Goal: Task Accomplishment & Management: Manage account settings

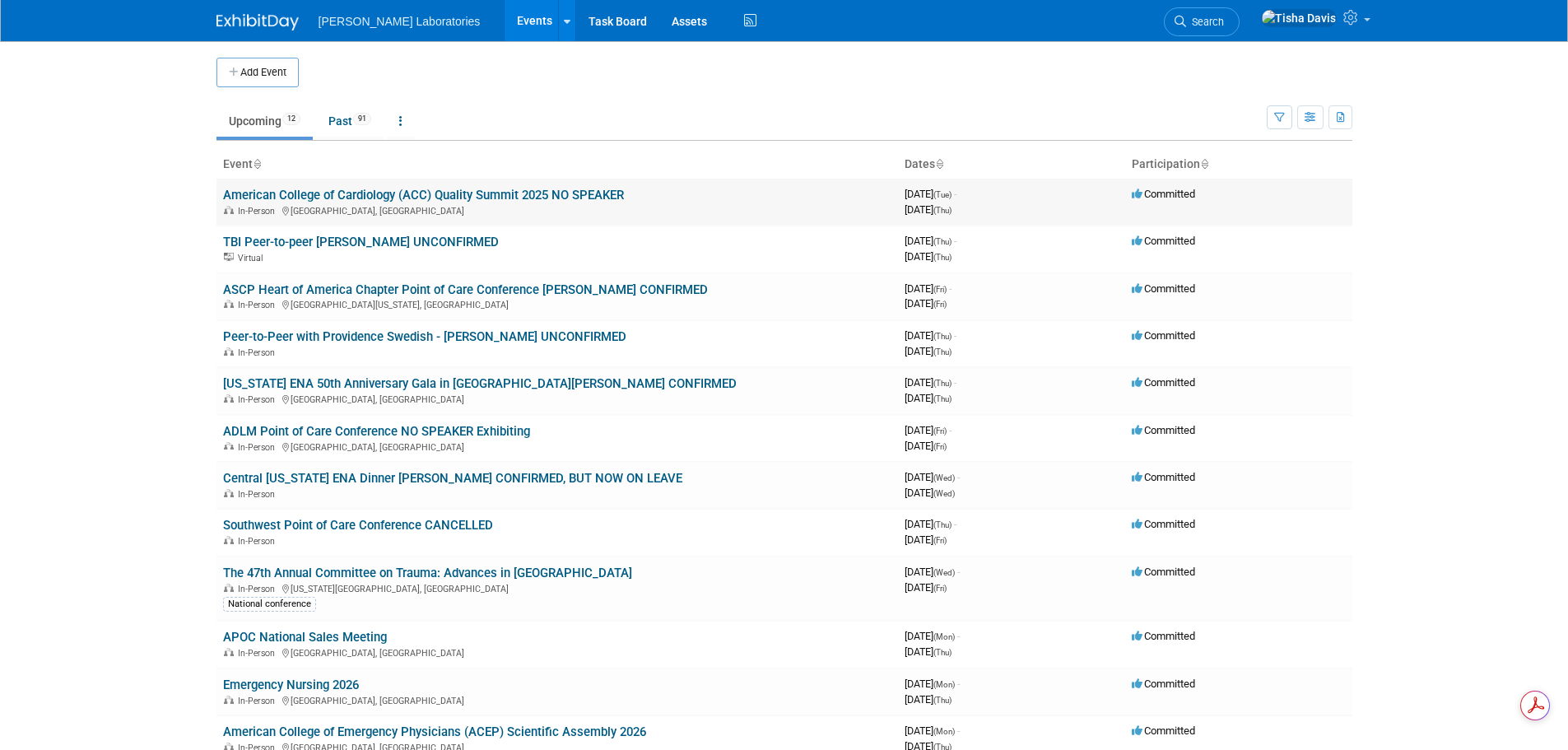
click at [365, 195] on link "American College of Cardiology (ACC) Quality Summit 2025 NO SPEAKER" at bounding box center [423, 195] width 401 height 15
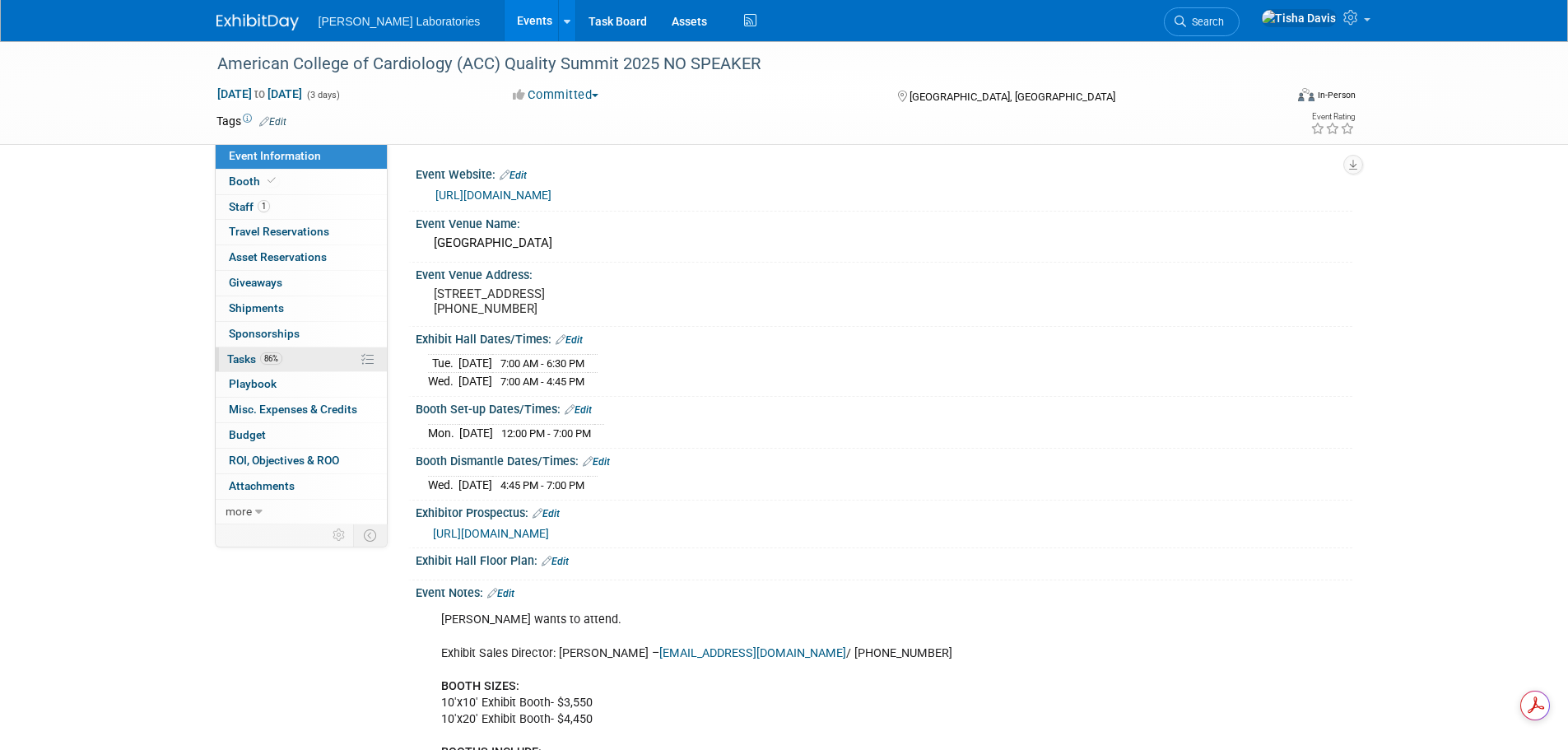
click at [240, 359] on span "Tasks 86%" at bounding box center [255, 359] width 55 height 13
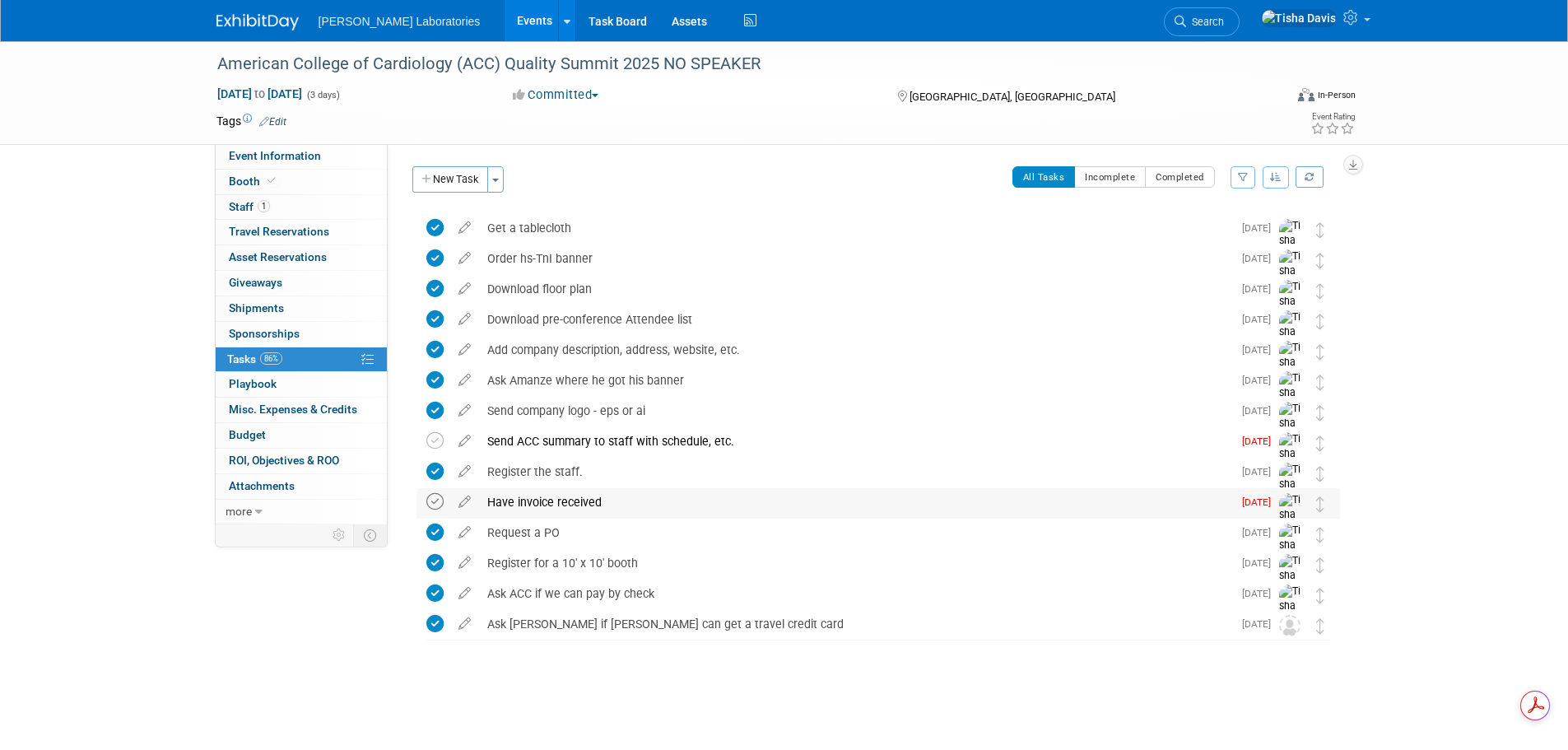
click at [437, 504] on icon at bounding box center [435, 502] width 17 height 17
click at [505, 19] on link "Events" at bounding box center [534, 20] width 60 height 41
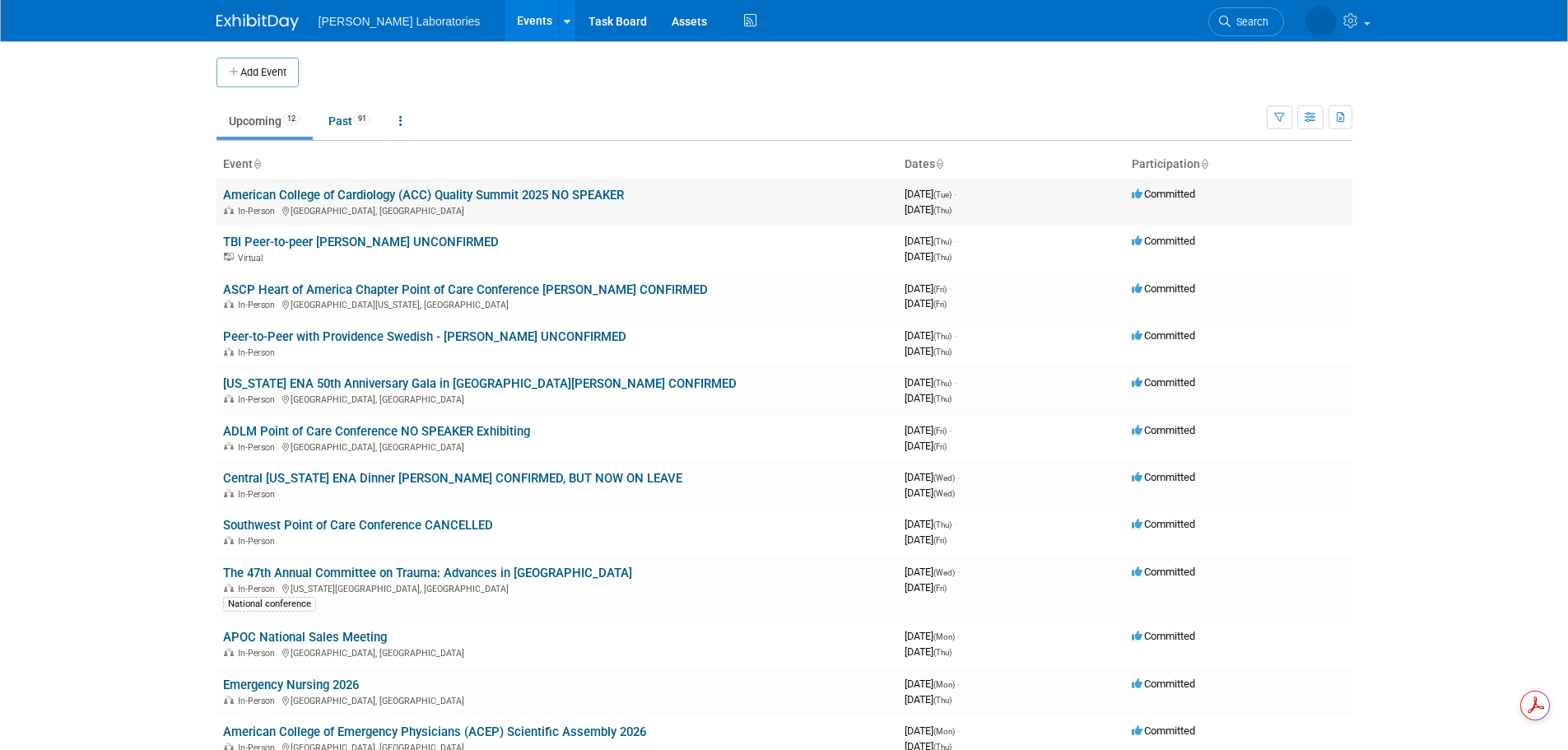
click at [397, 197] on link "American College of Cardiology (ACC) Quality Summit 2025 NO SPEAKER" at bounding box center [423, 195] width 401 height 15
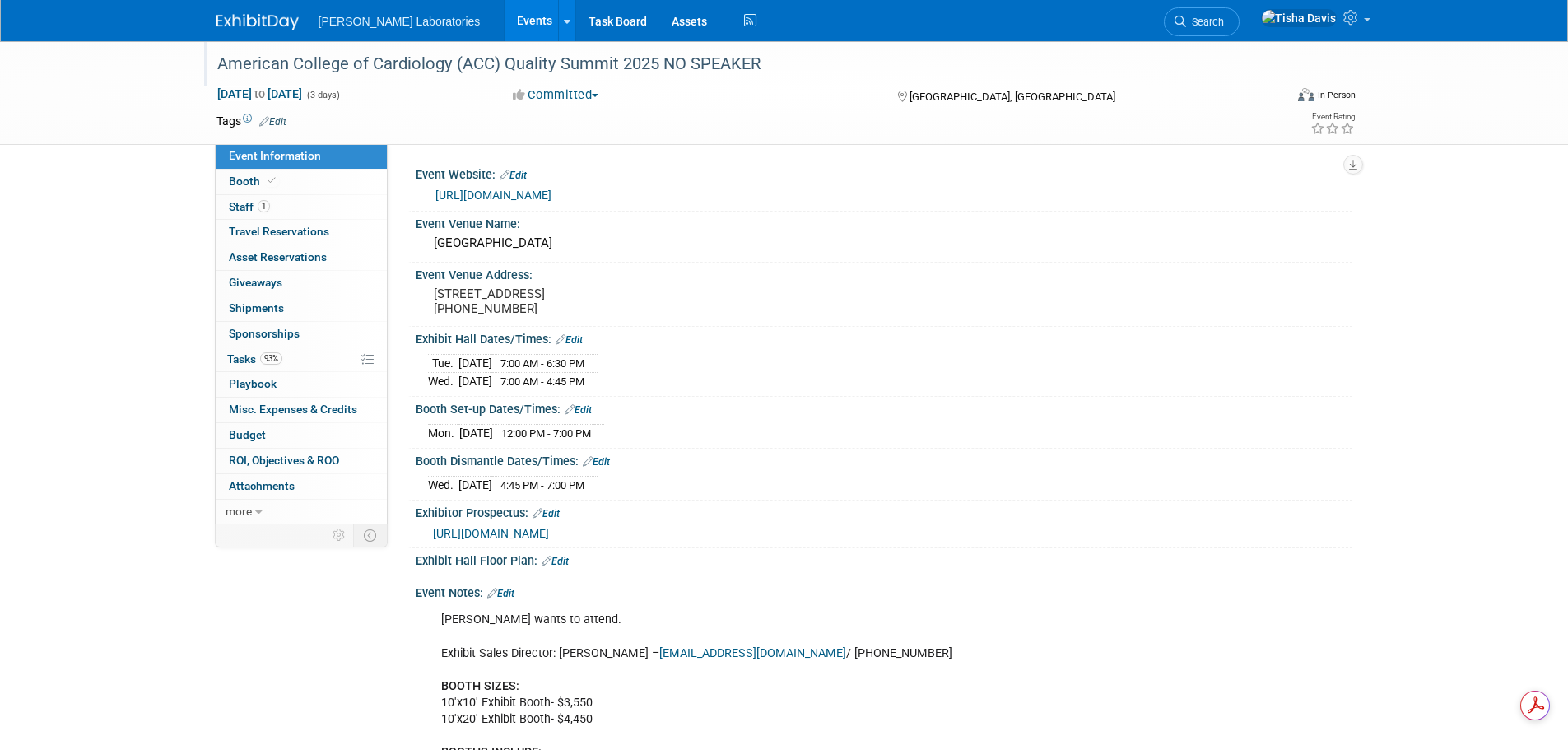
click at [417, 65] on div "American College of Cardiology (ACC) Quality Summit 2025 NO SPEAKER" at bounding box center [735, 63] width 1048 height 29
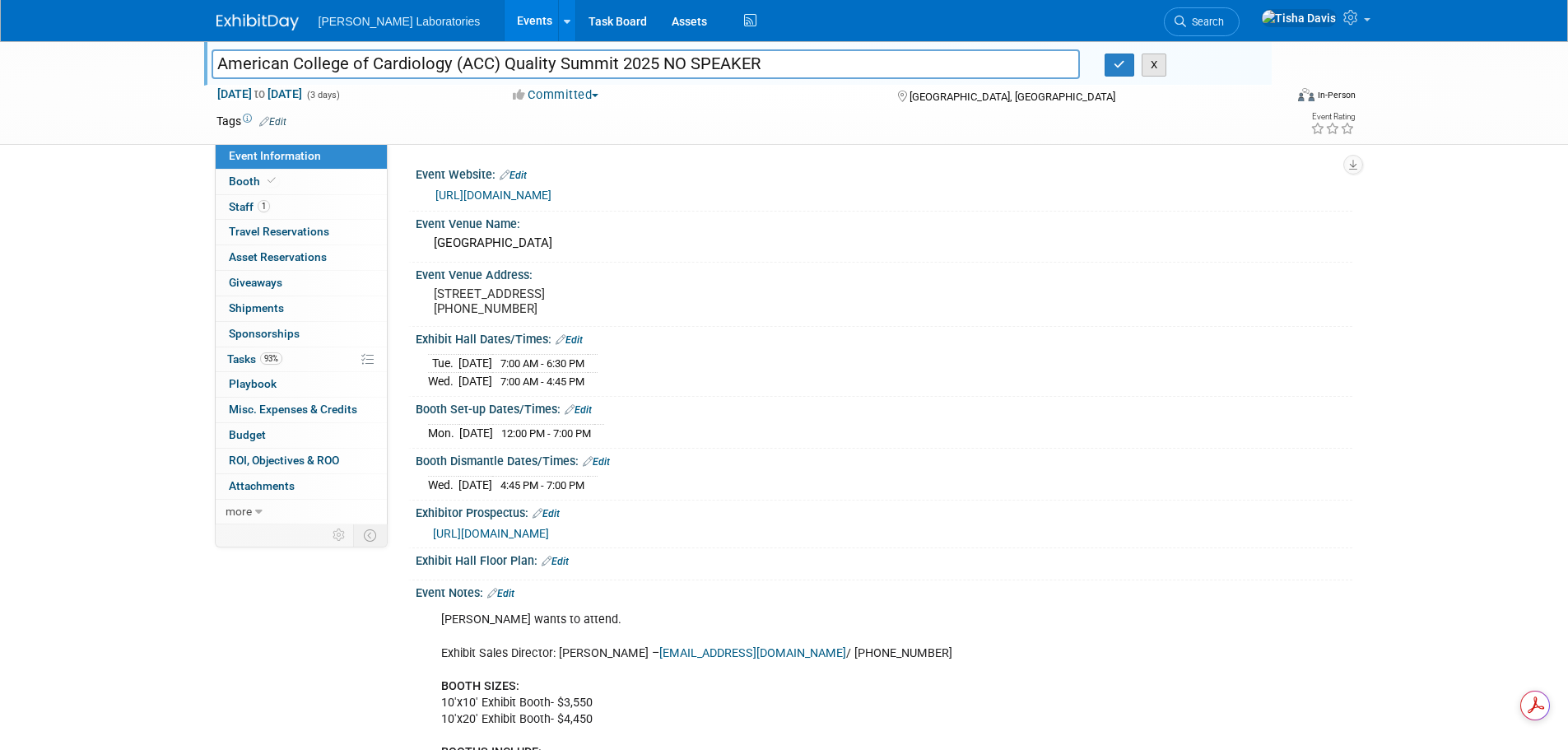
click at [1164, 67] on button "X" at bounding box center [1154, 65] width 26 height 23
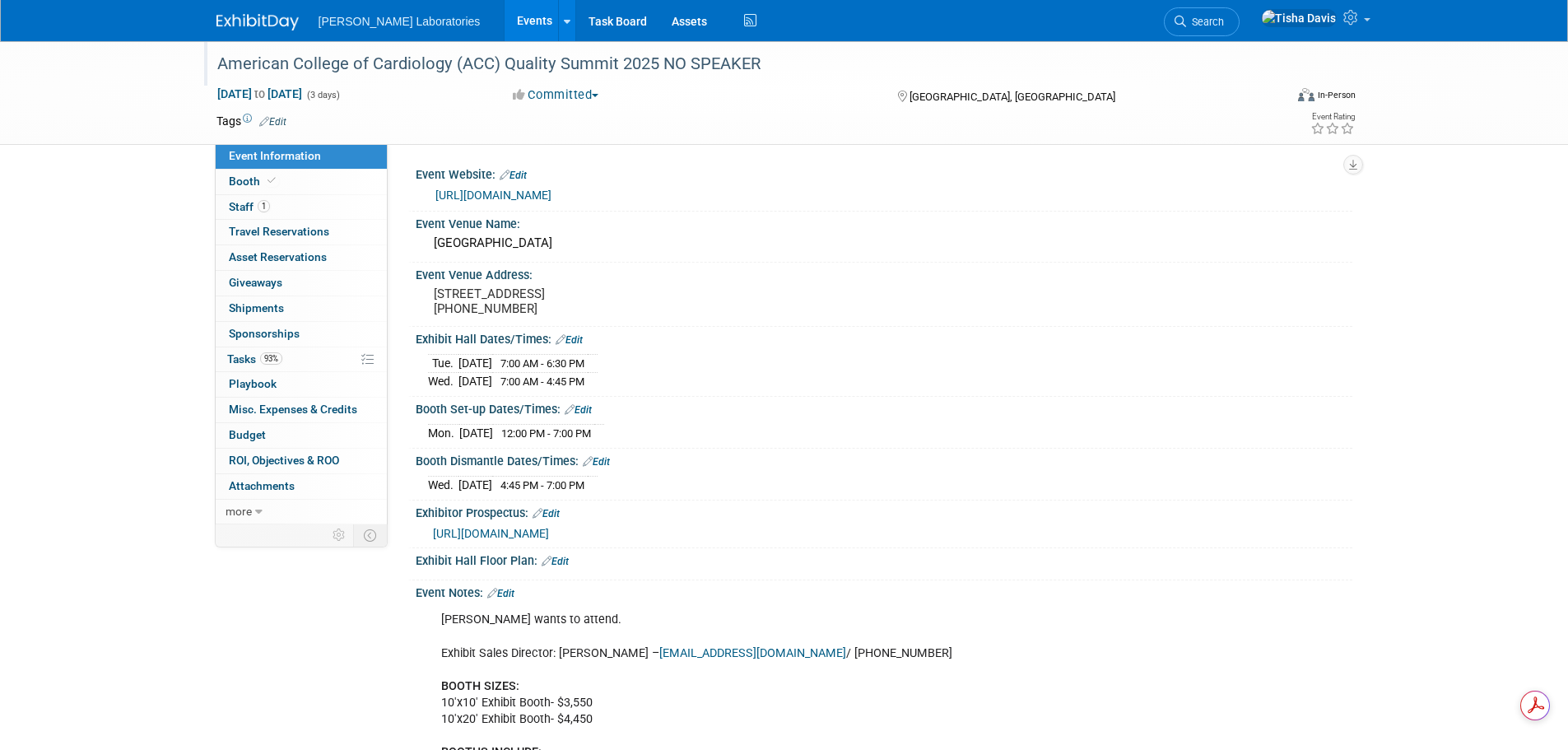
click at [505, 16] on link "Events" at bounding box center [534, 20] width 60 height 41
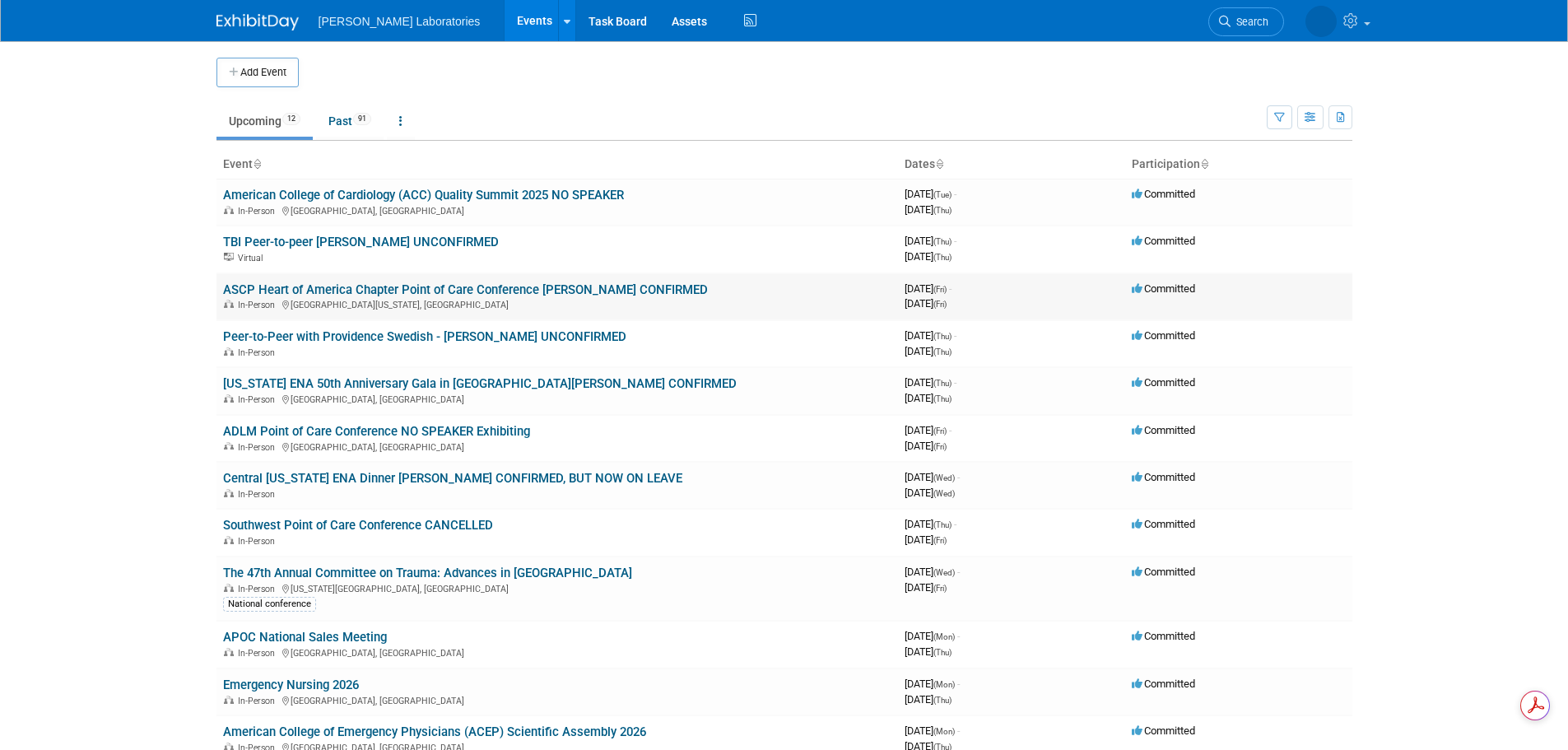
click at [362, 285] on link "ASCP Heart of America Chapter Point of Care Conference [PERSON_NAME] CONFIRMED" at bounding box center [466, 290] width 485 height 15
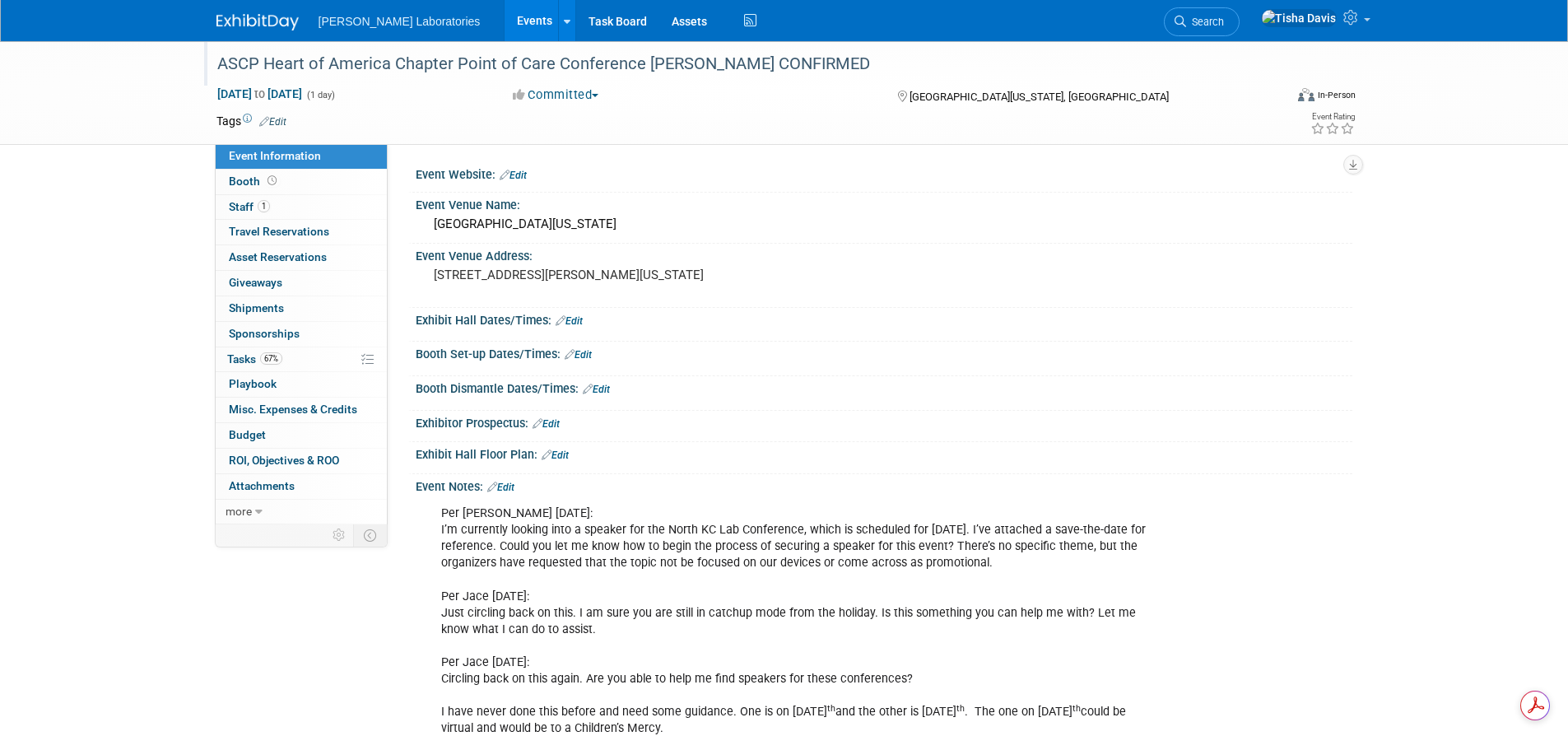
click at [300, 62] on div "ASCP Heart of America Chapter Point of Care Conference [PERSON_NAME] CONFIRMED" at bounding box center [735, 63] width 1048 height 29
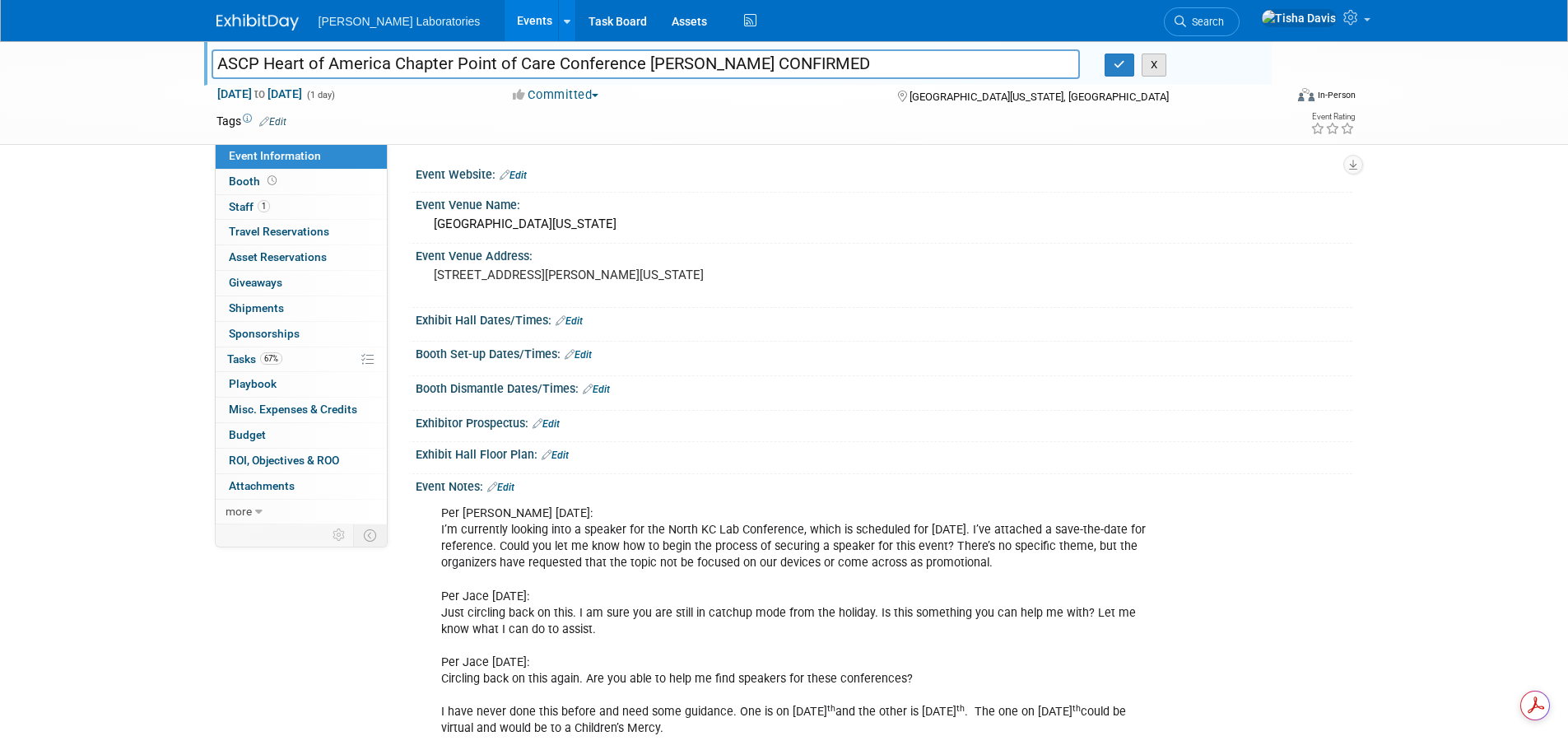
click at [1156, 72] on button "X" at bounding box center [1154, 65] width 26 height 23
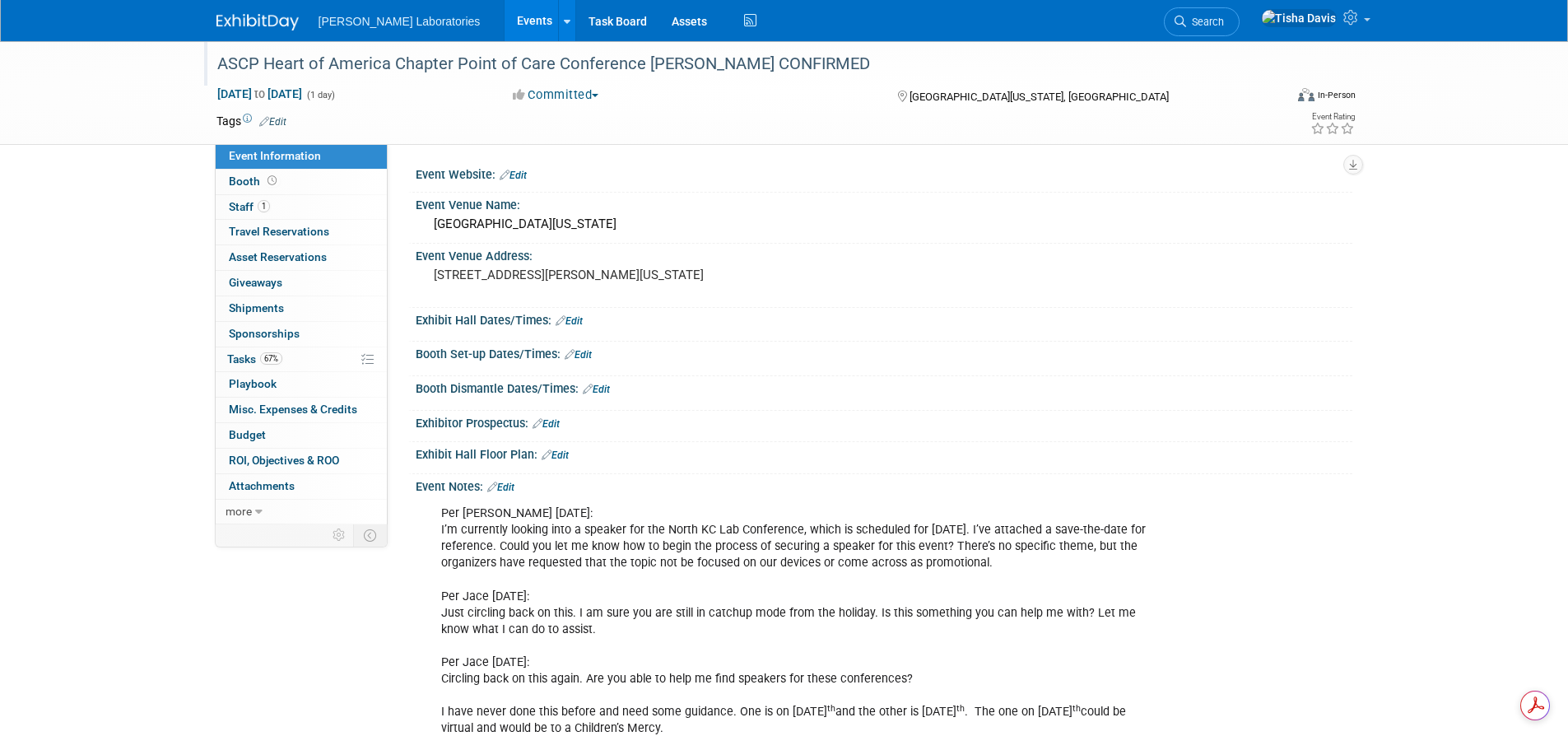
click at [505, 21] on link "Events" at bounding box center [534, 20] width 60 height 41
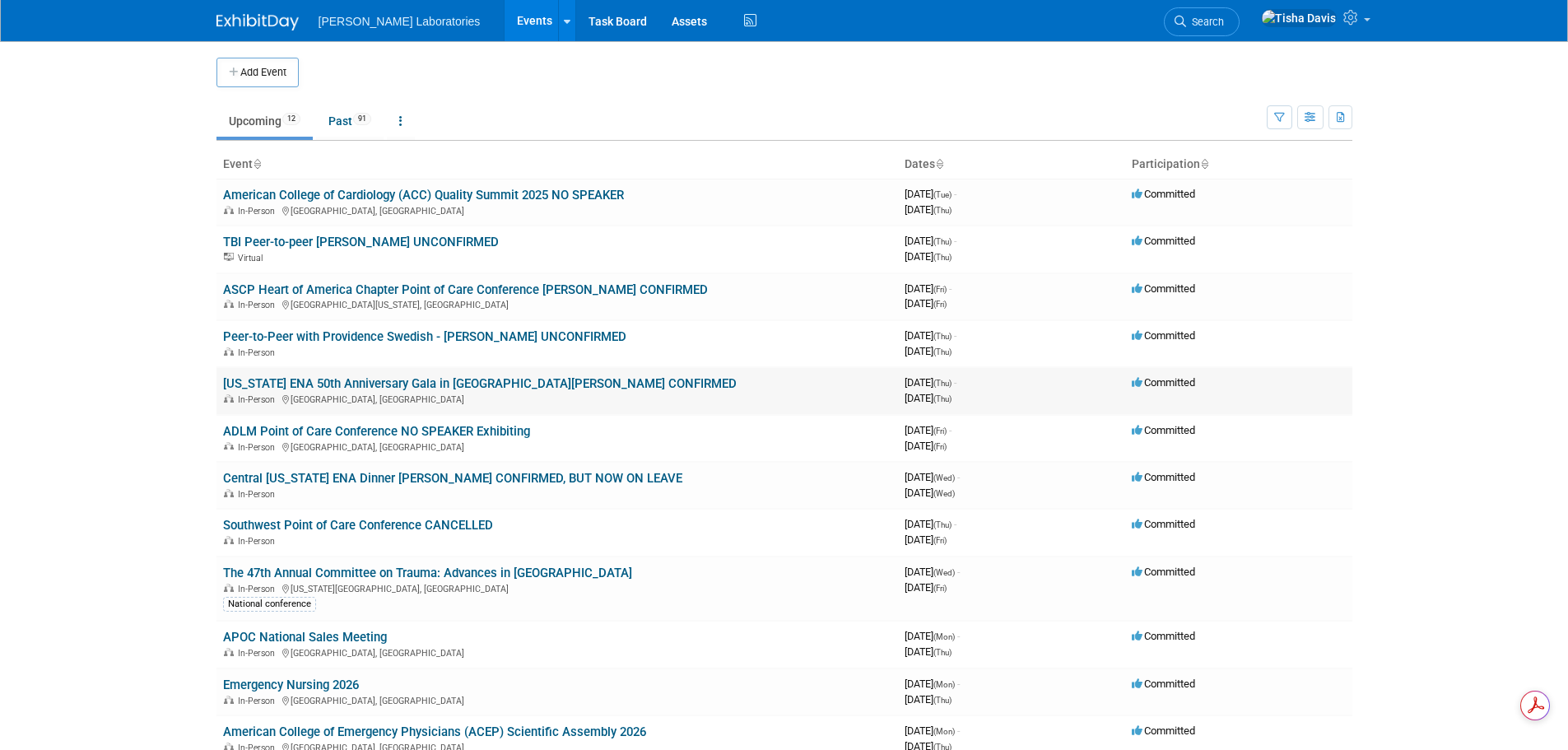
click at [514, 389] on link "[US_STATE] ENA 50th Anniversary Gala in [GEOGRAPHIC_DATA][PERSON_NAME] CONFIRMED" at bounding box center [480, 384] width 513 height 15
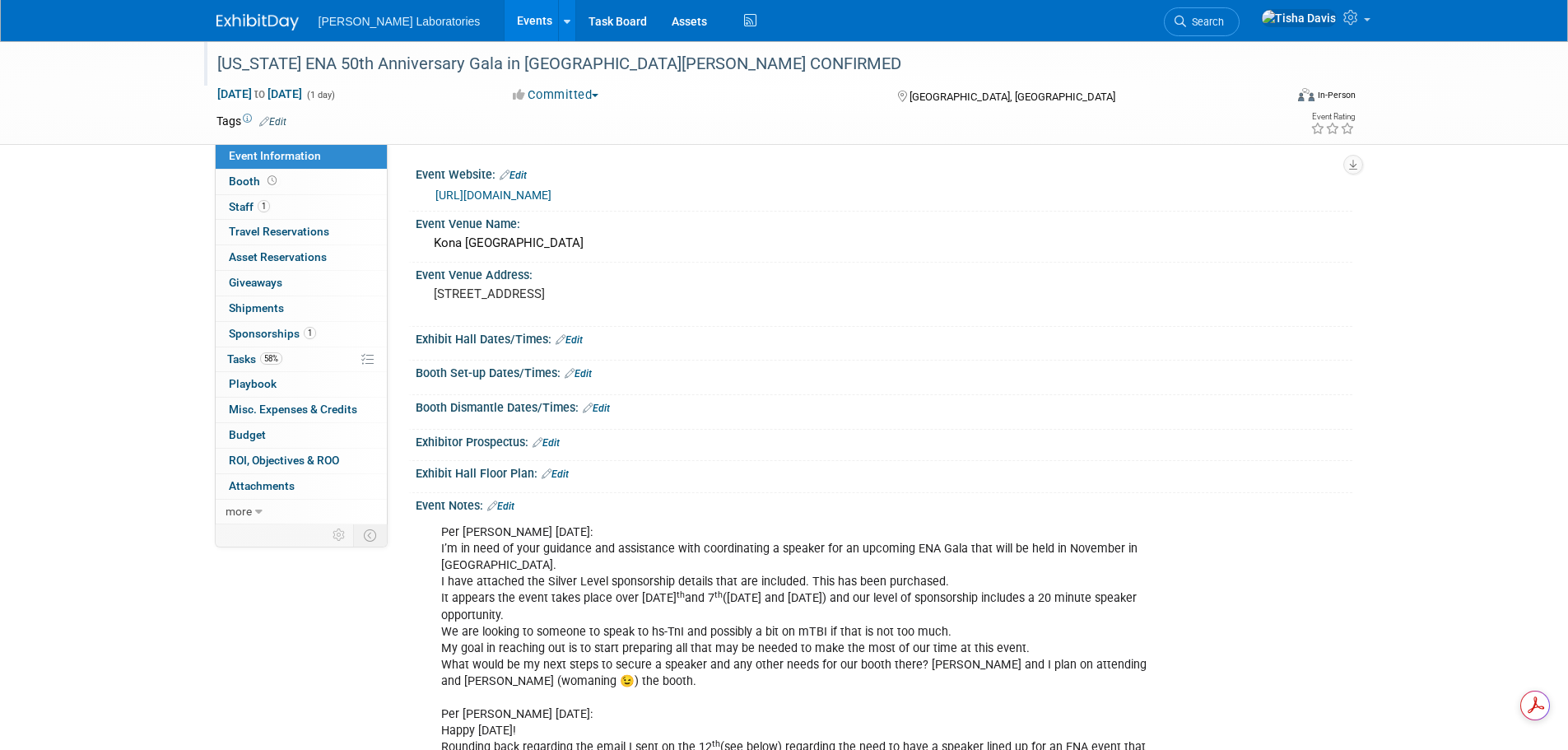
click at [479, 62] on div "[US_STATE] ENA 50th Anniversary Gala in [GEOGRAPHIC_DATA][PERSON_NAME] CONFIRMED" at bounding box center [735, 63] width 1048 height 29
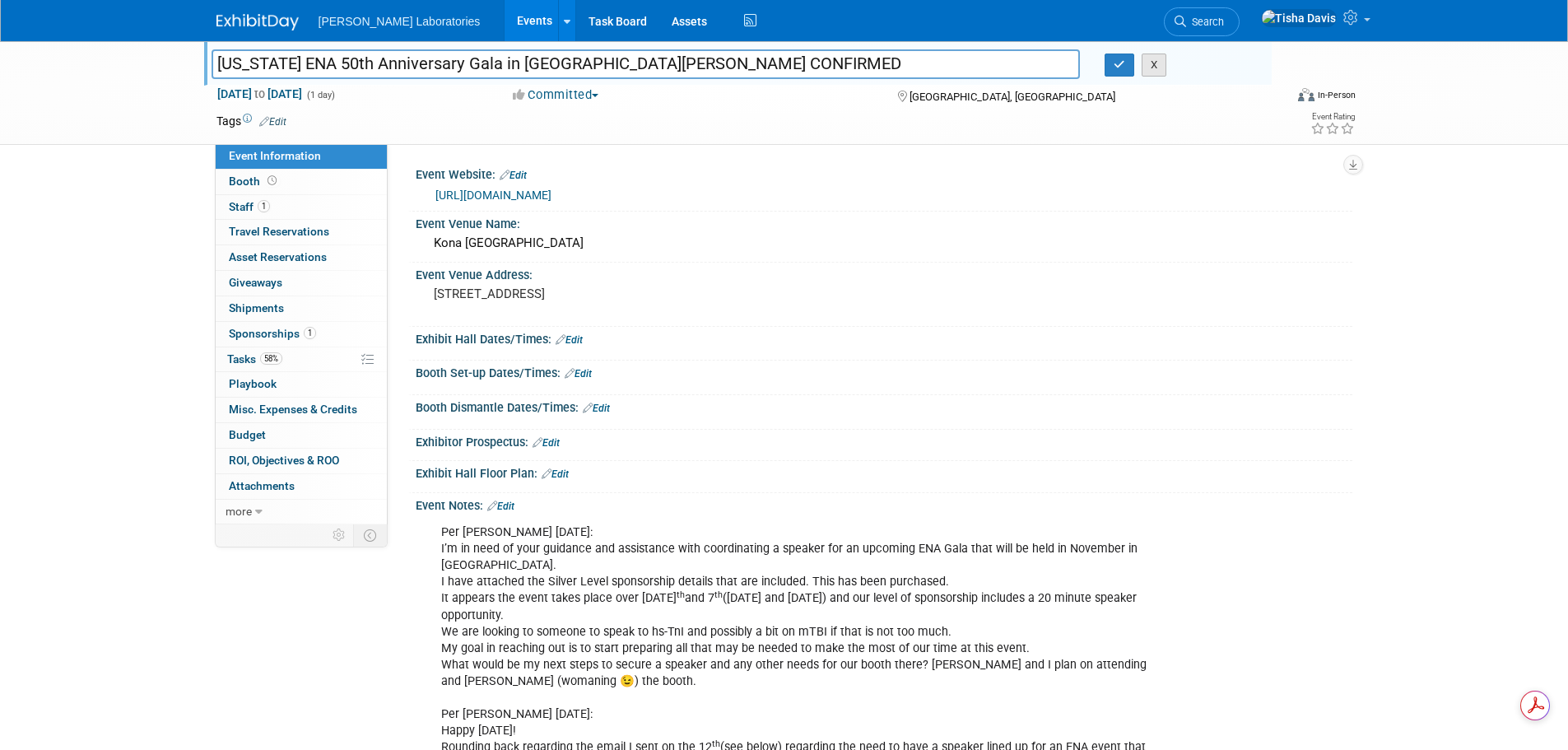
type input "[US_STATE] ENA 50th Anniversary Gala in [GEOGRAPHIC_DATA][PERSON_NAME] CONFIRMED"
click at [1163, 70] on button "X" at bounding box center [1154, 65] width 26 height 23
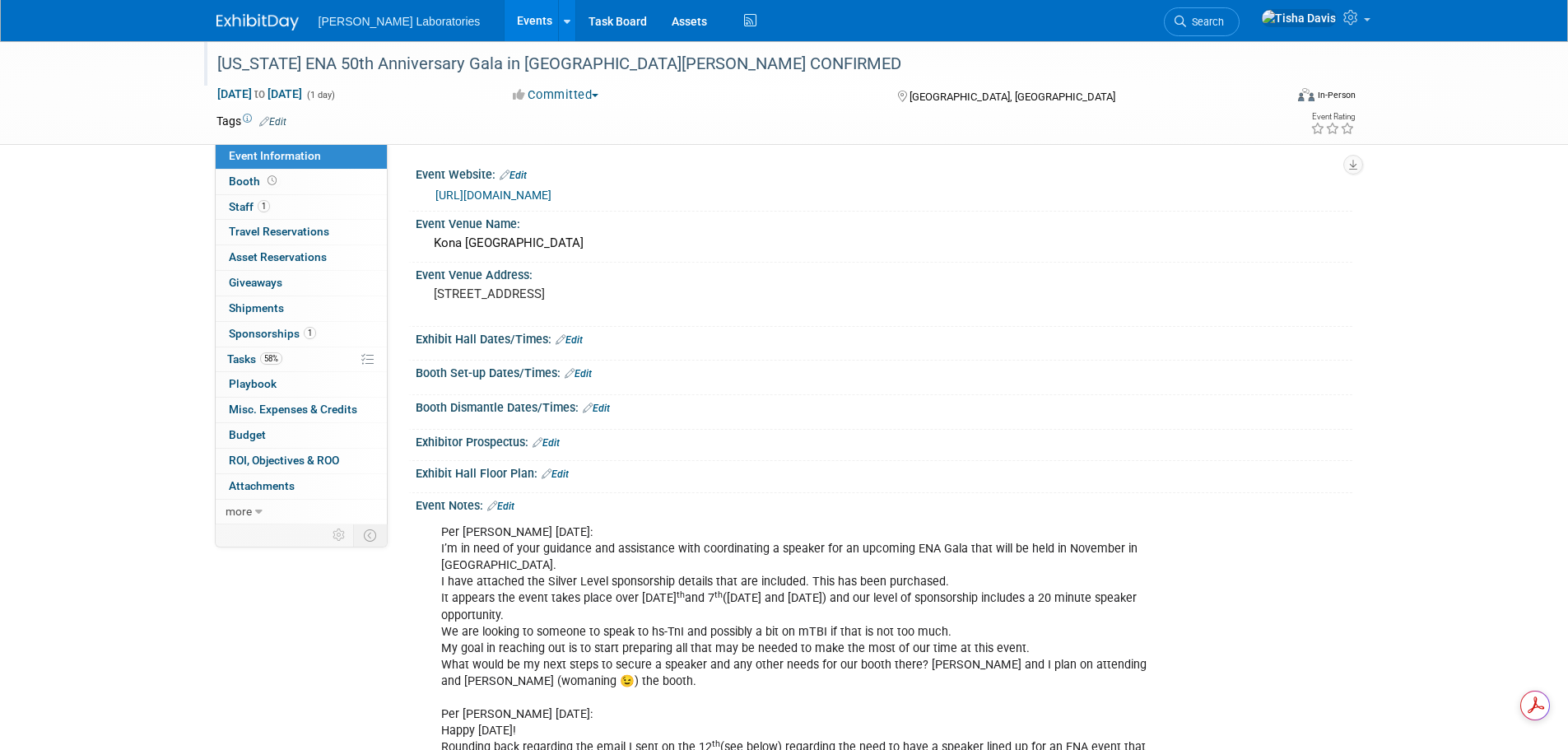
click at [505, 22] on link "Events" at bounding box center [534, 20] width 60 height 41
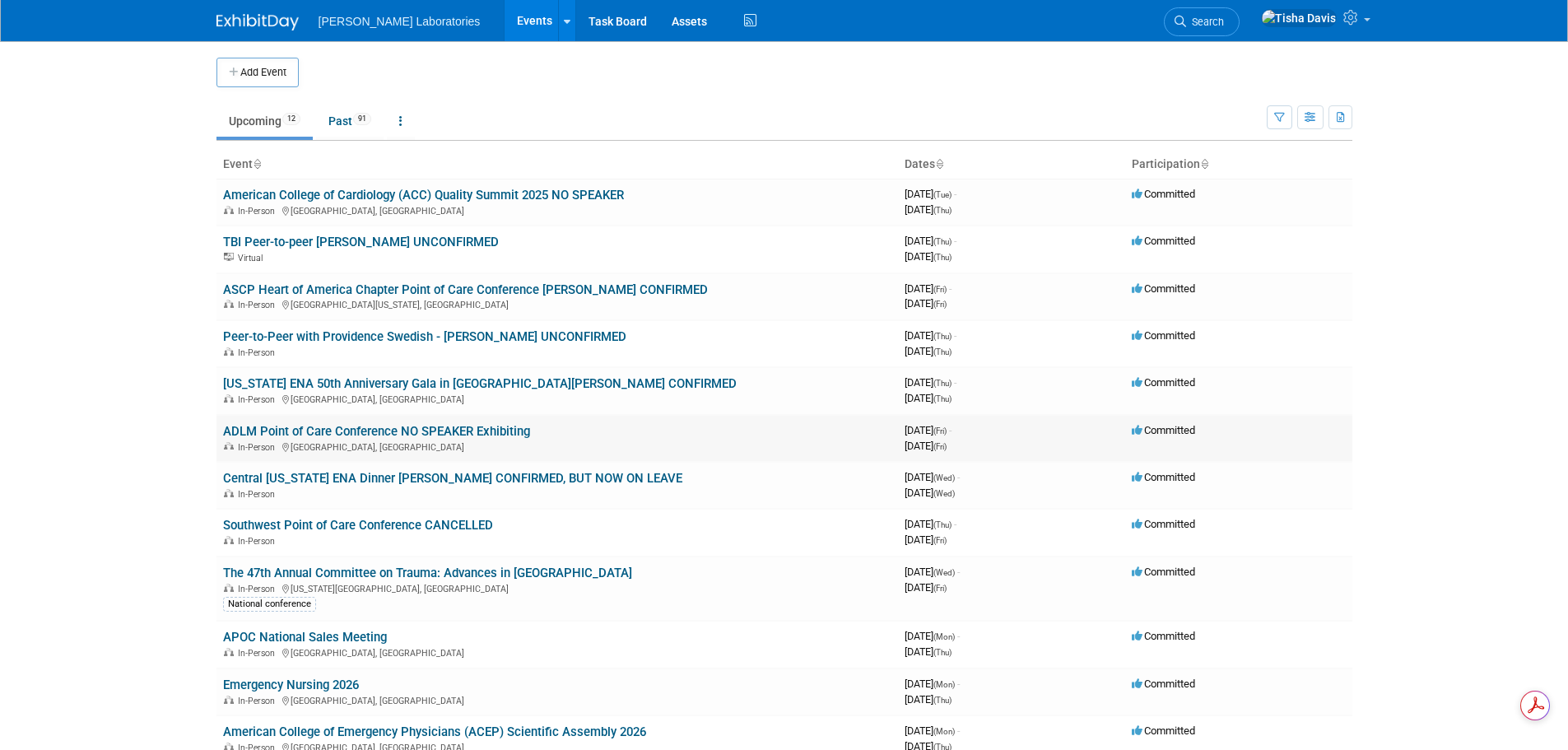
click at [309, 428] on link "ADLM Point of Care Conference NO SPEAKER Exhibiting" at bounding box center [377, 432] width 307 height 15
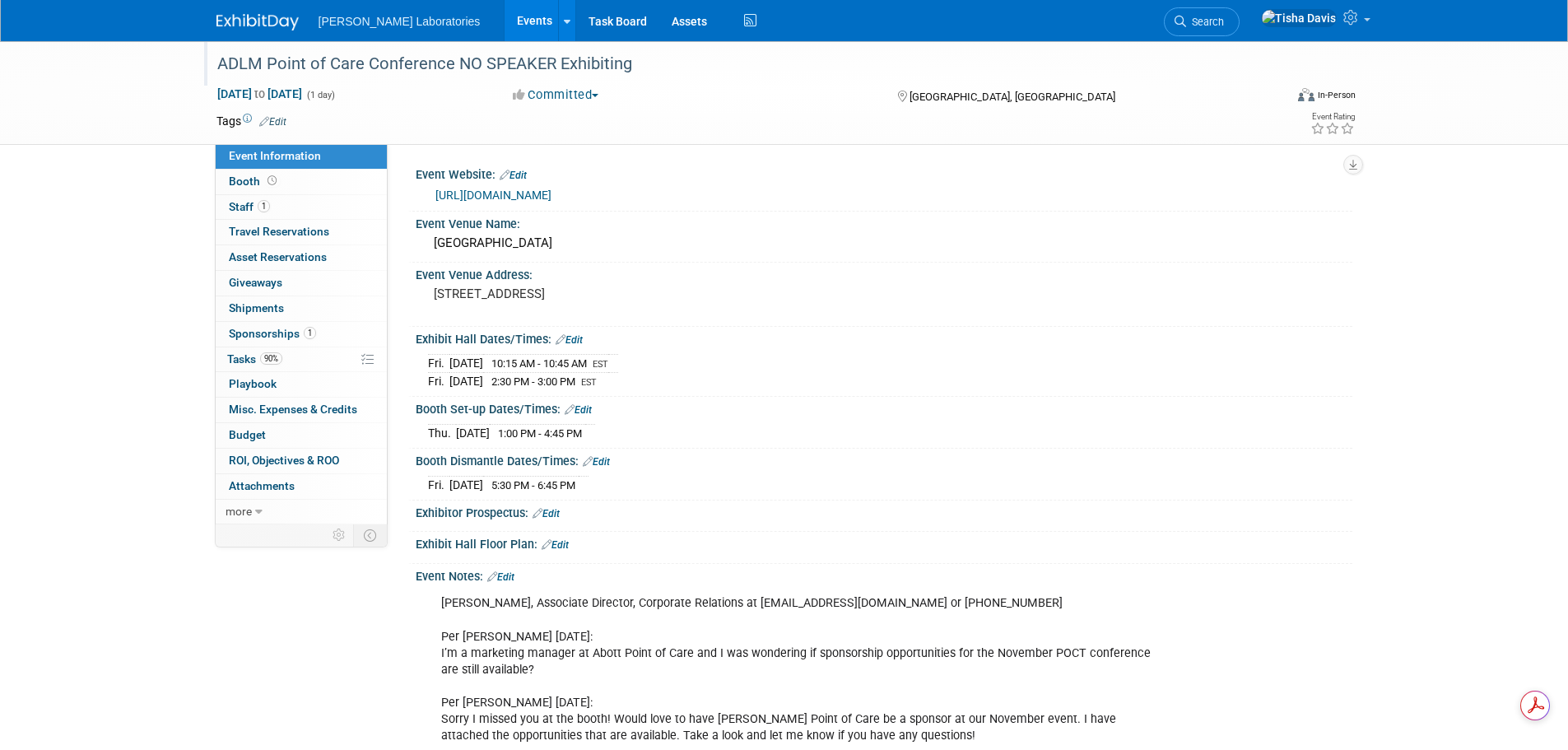
click at [351, 57] on div "ADLM Point of Care Conference NO SPEAKER Exhibiting" at bounding box center [735, 63] width 1048 height 29
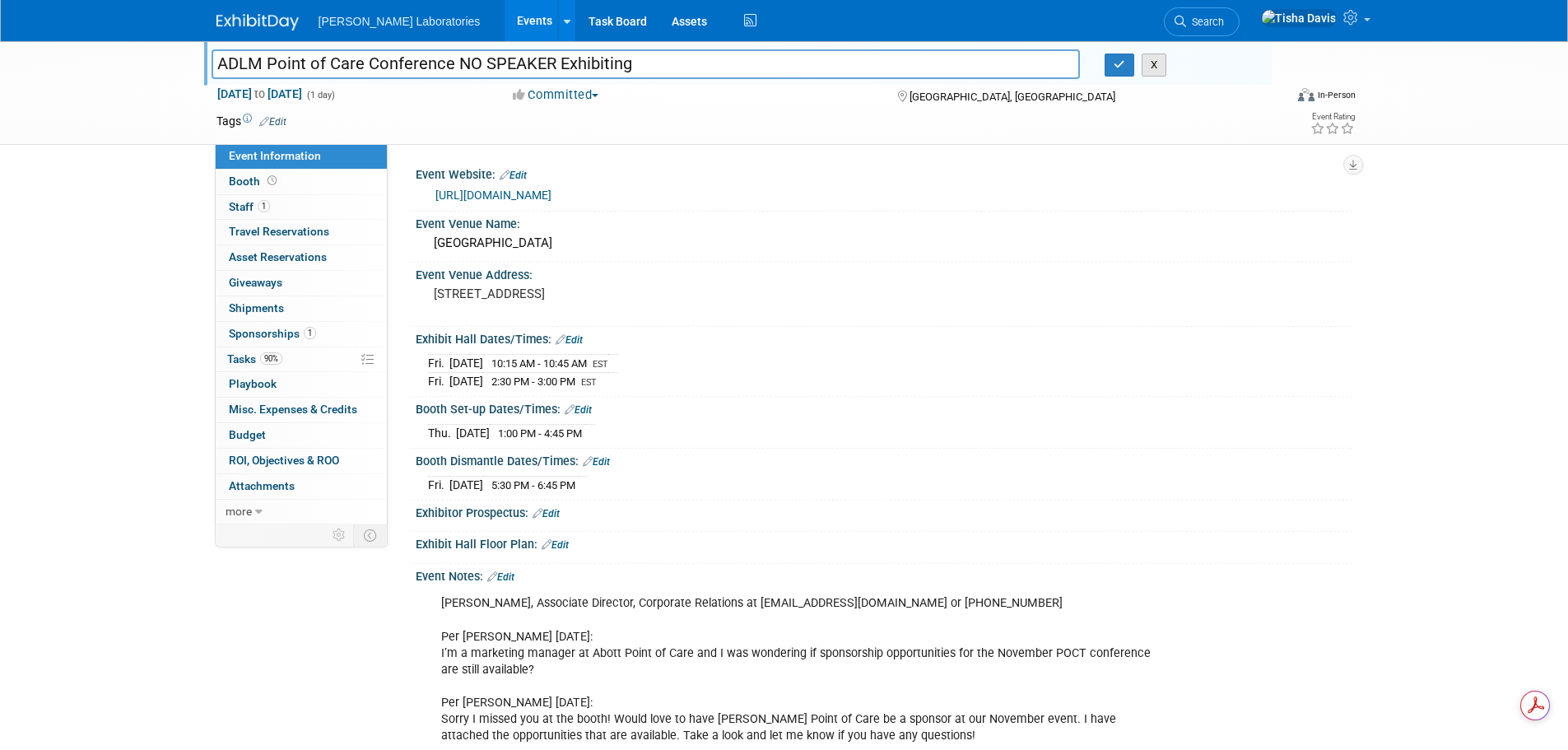
click at [1160, 67] on button "X" at bounding box center [1154, 65] width 26 height 23
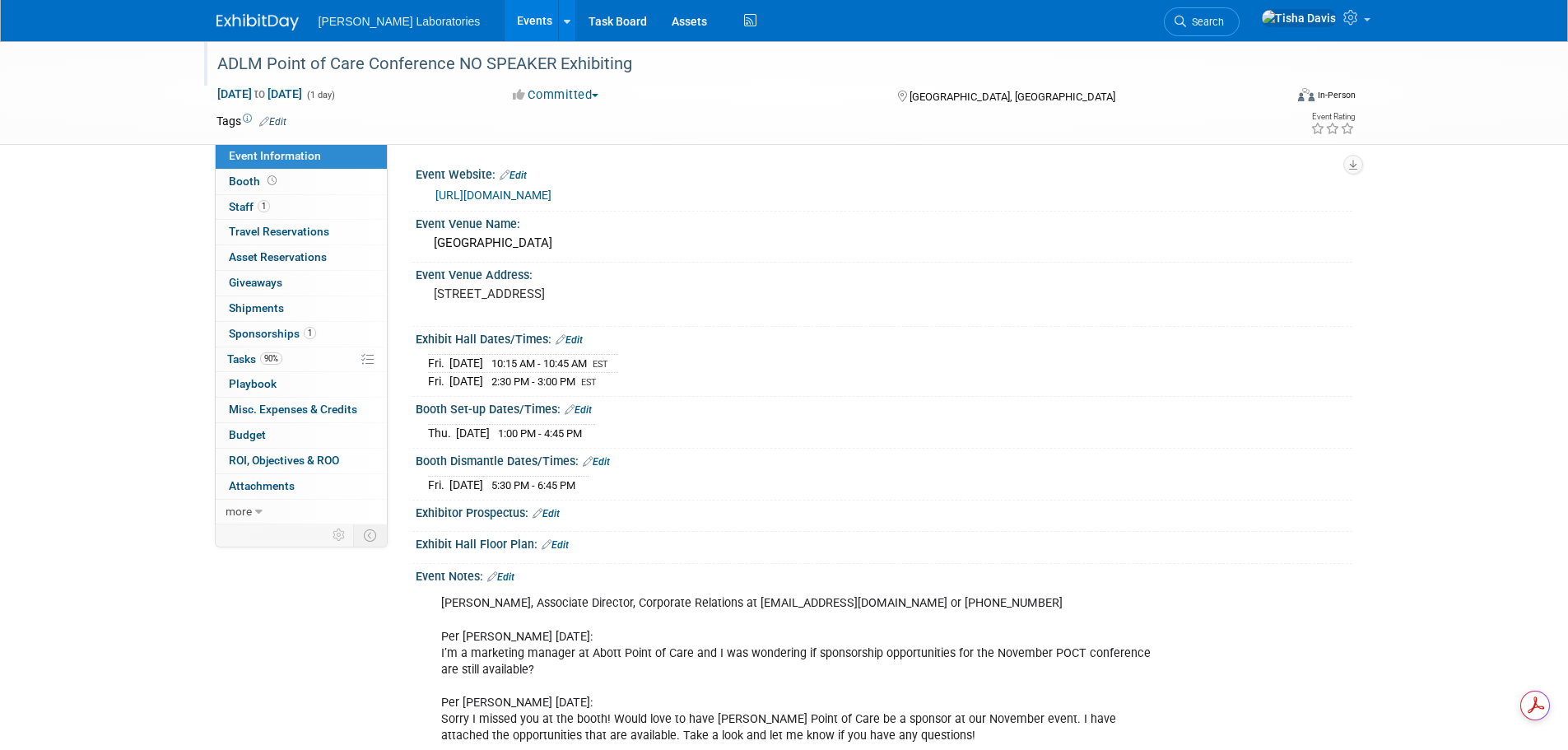
click at [505, 21] on link "Events" at bounding box center [534, 20] width 60 height 41
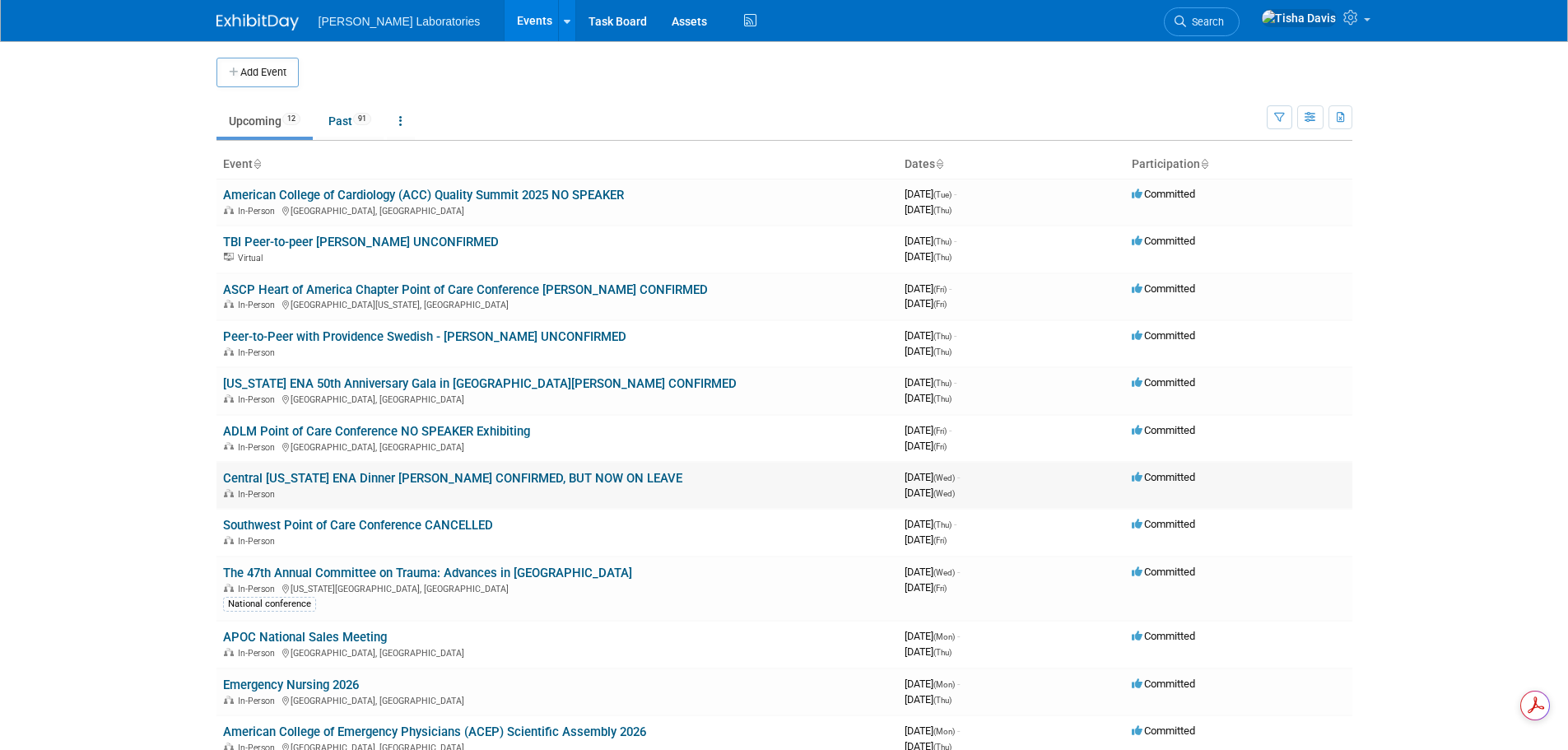
click at [324, 476] on link "Central [US_STATE] ENA Dinner [PERSON_NAME] CONFIRMED, BUT NOW ON LEAVE" at bounding box center [453, 478] width 459 height 15
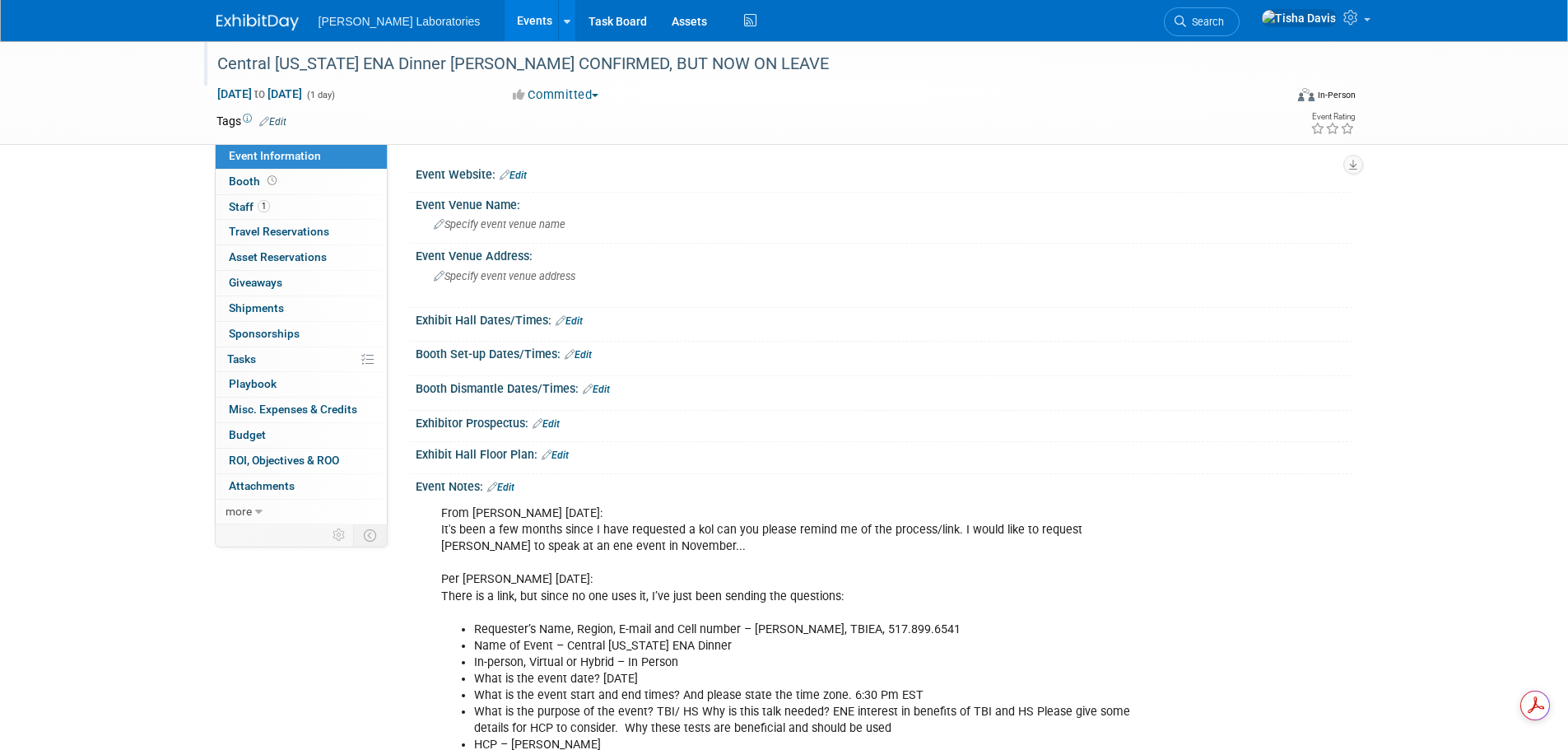
click at [357, 62] on div "Central [US_STATE] ENA Dinner [PERSON_NAME] CONFIRMED, BUT NOW ON LEAVE" at bounding box center [735, 63] width 1048 height 29
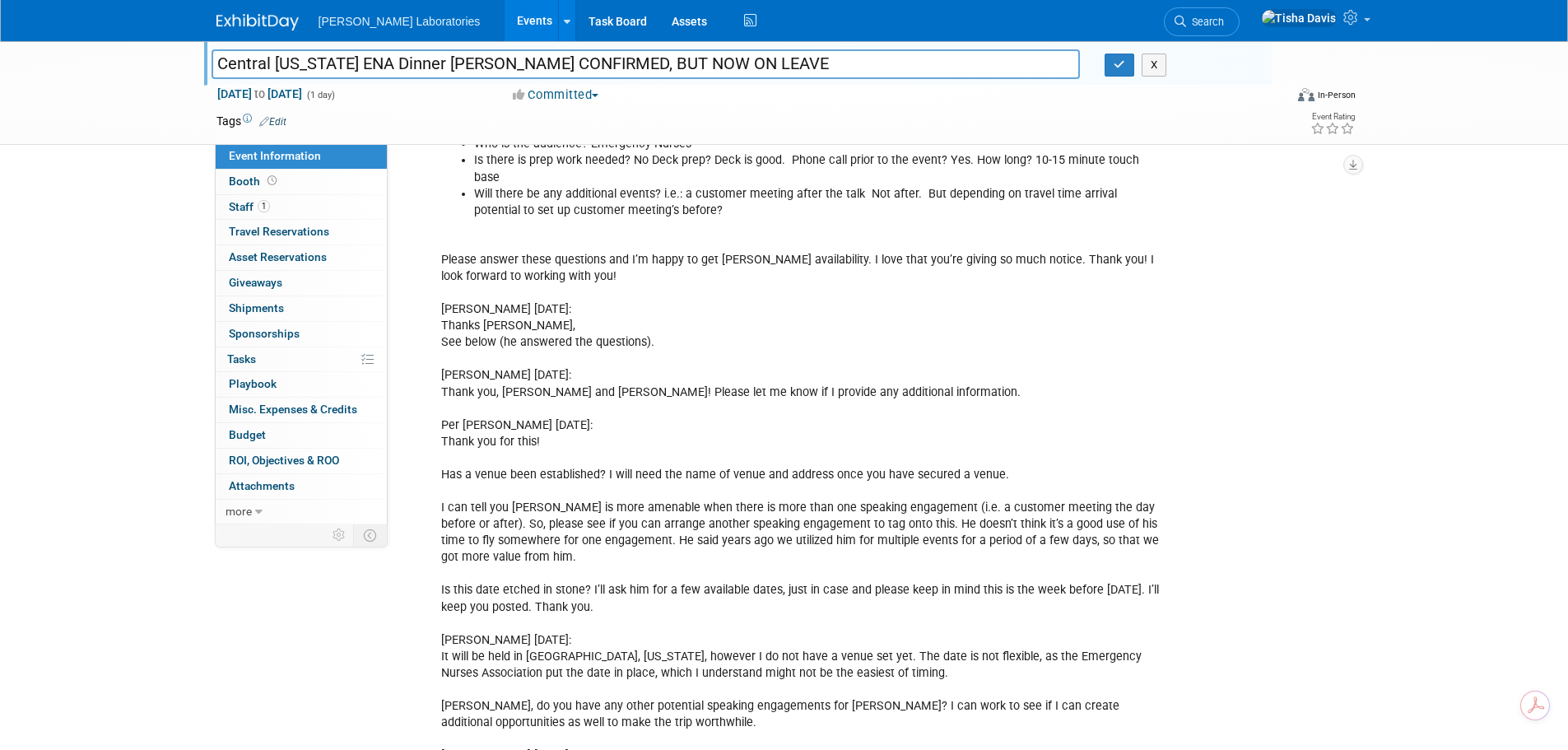
scroll to position [628, 0]
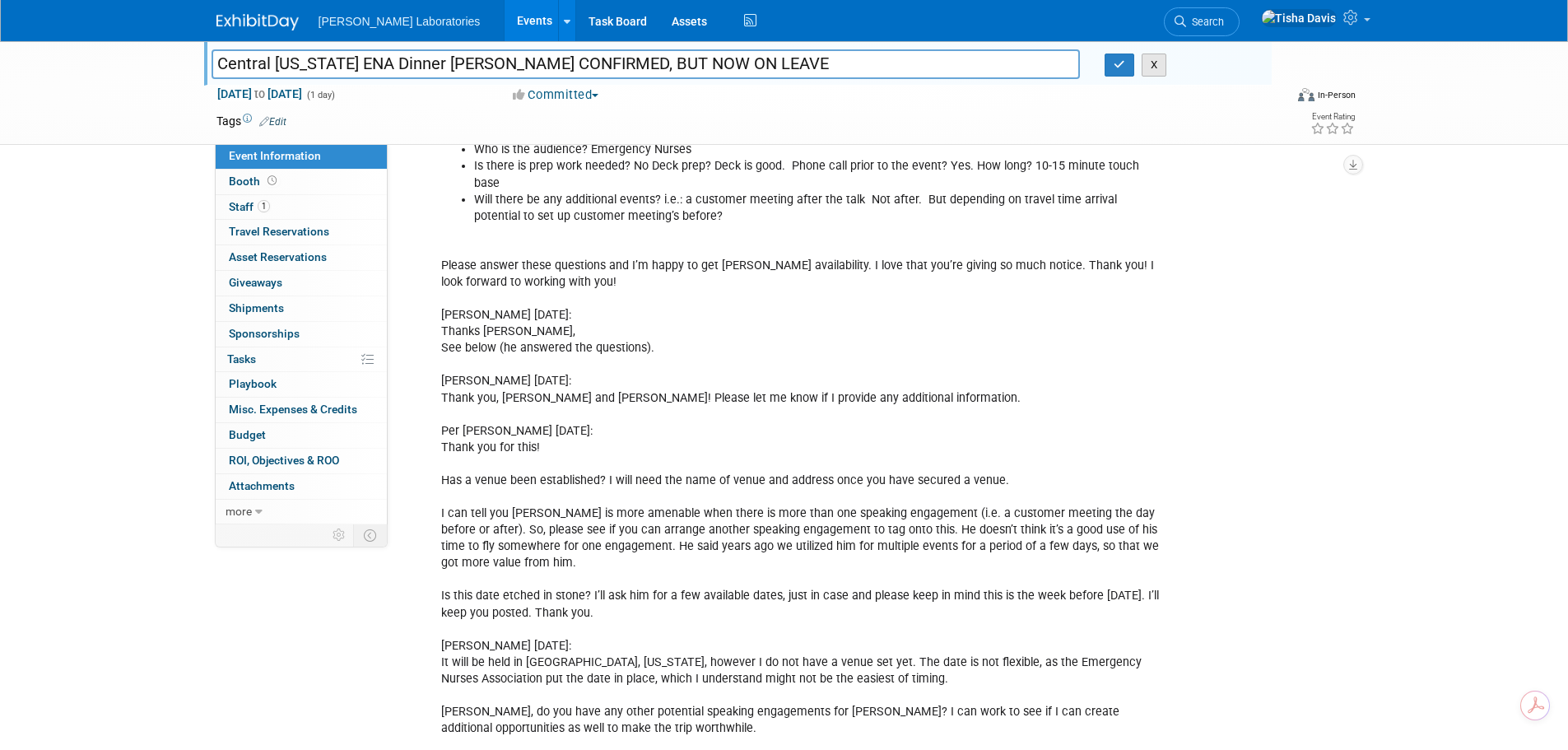
click at [1160, 59] on button "X" at bounding box center [1154, 65] width 26 height 23
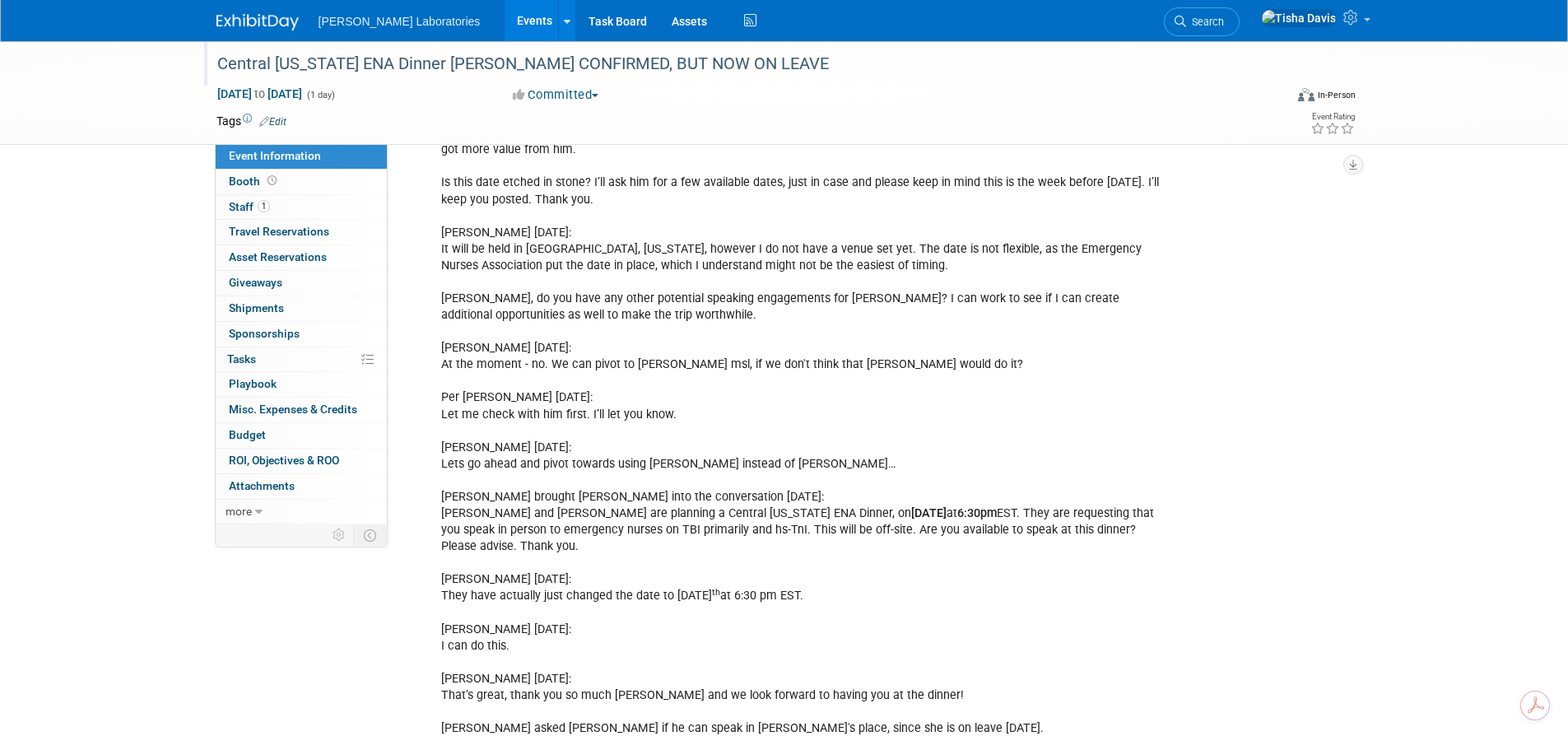
scroll to position [1287, 0]
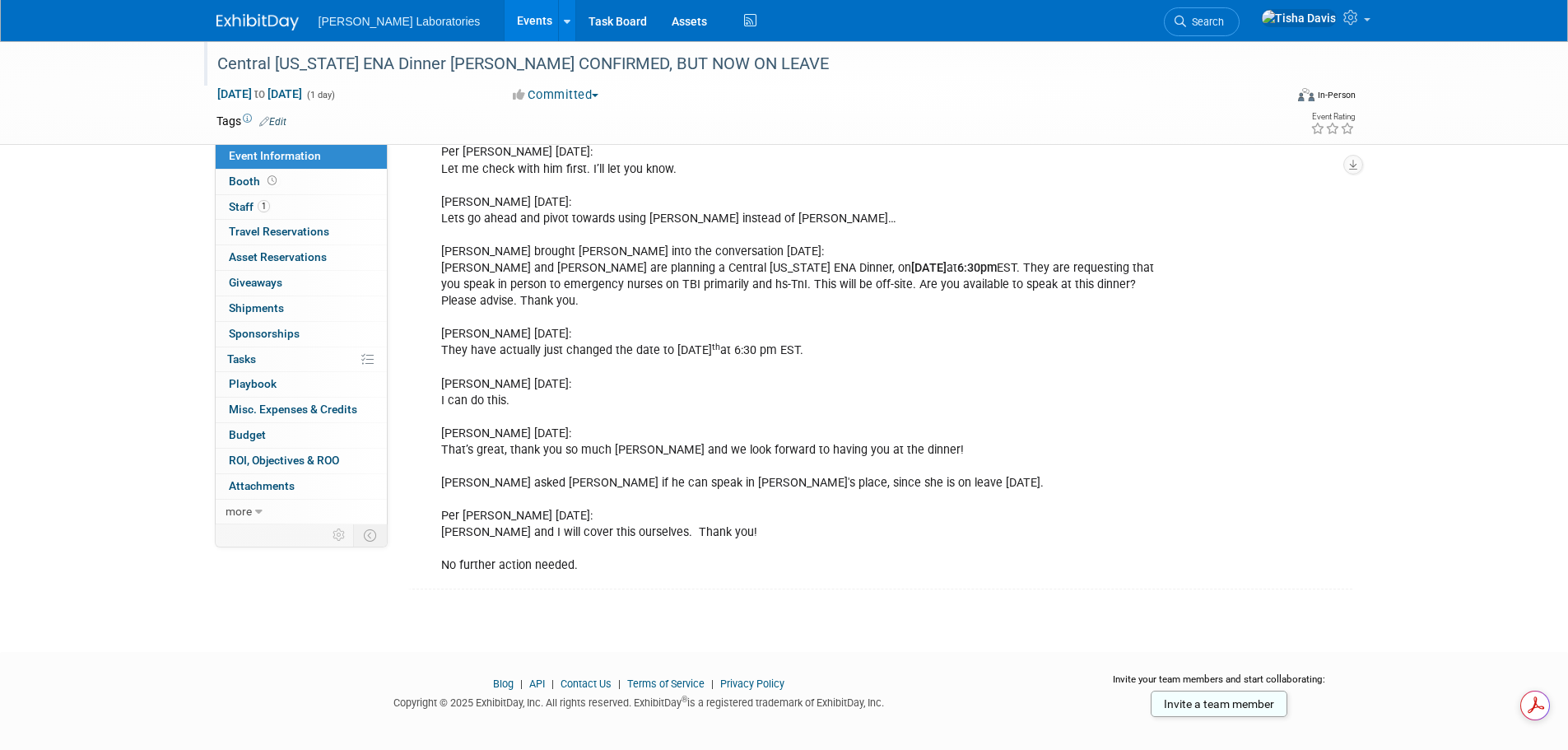
click at [505, 22] on link "Events" at bounding box center [534, 20] width 60 height 41
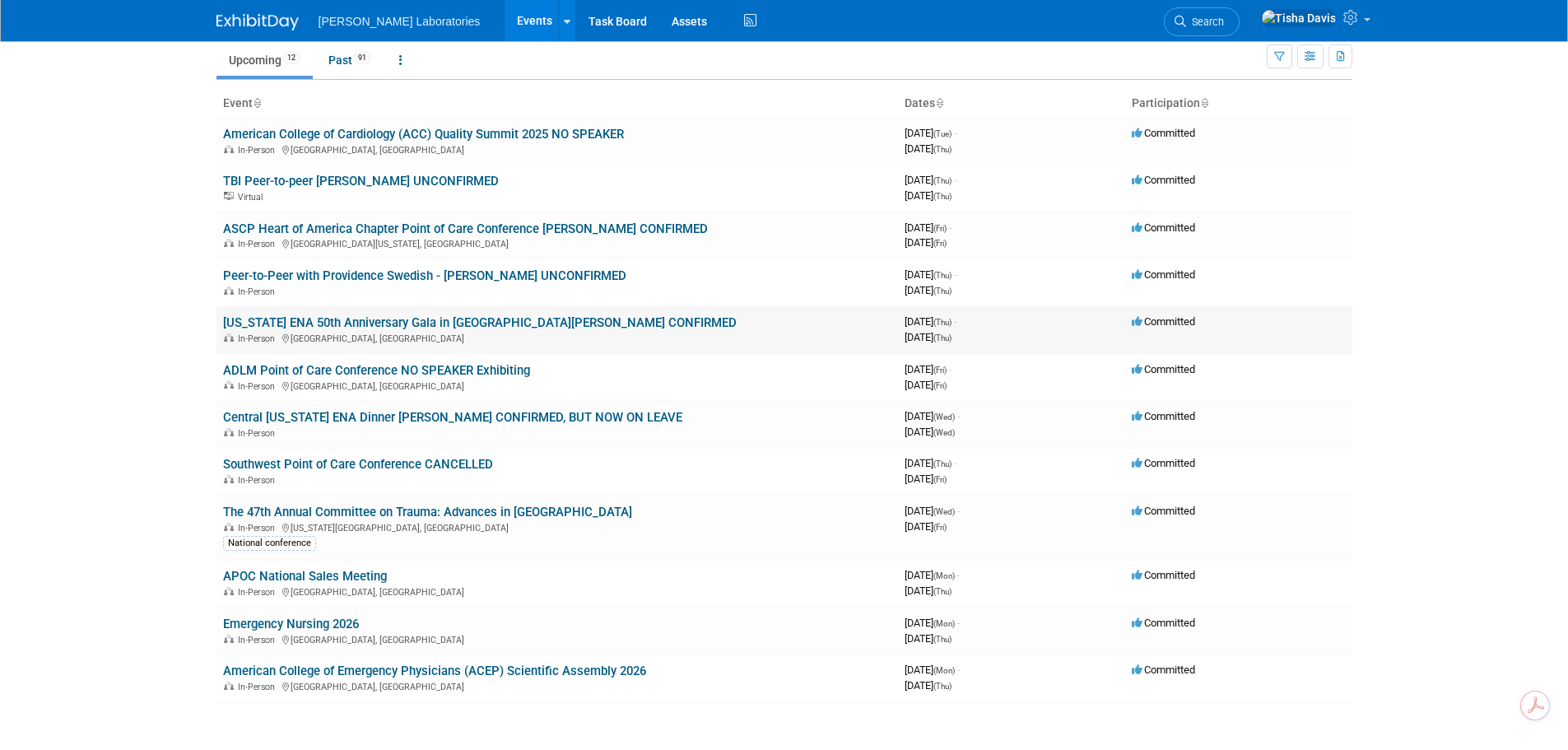
scroll to position [208, 0]
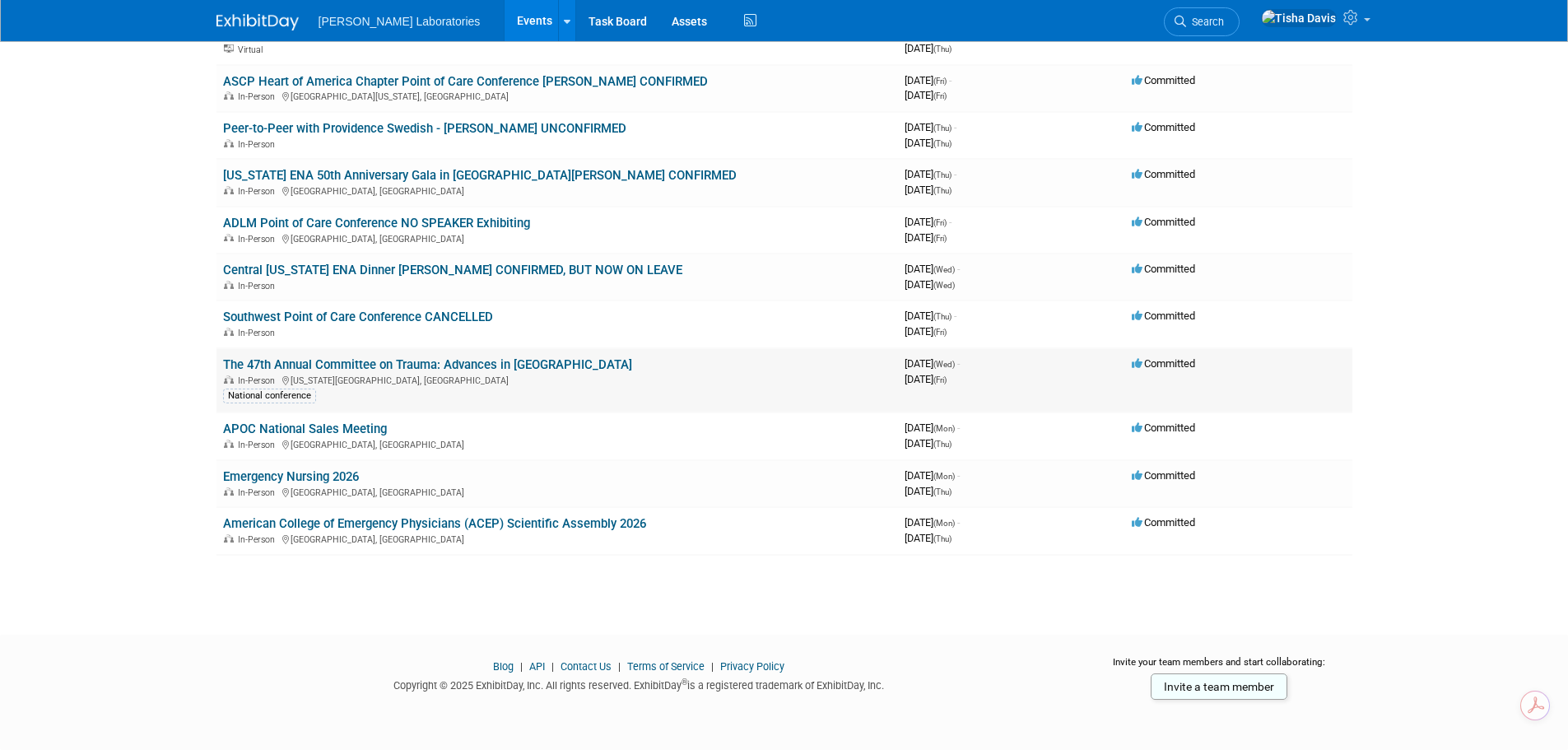
click at [506, 362] on link "The 47th Annual Committee on Trauma: Advances in Trauma" at bounding box center [428, 365] width 409 height 15
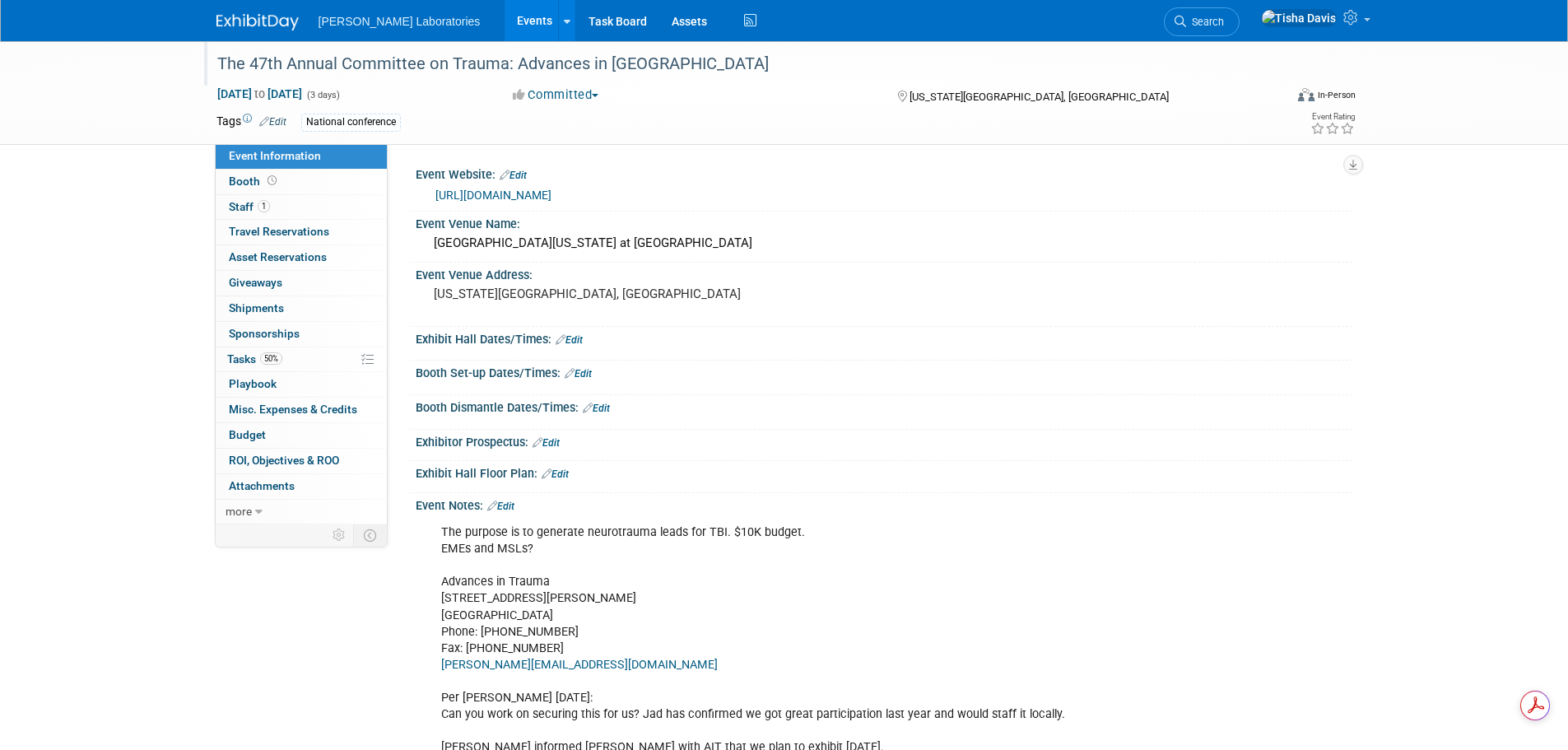
click at [330, 54] on div "The 47th Annual Committee on Trauma: Advances in Trauma" at bounding box center [735, 63] width 1048 height 29
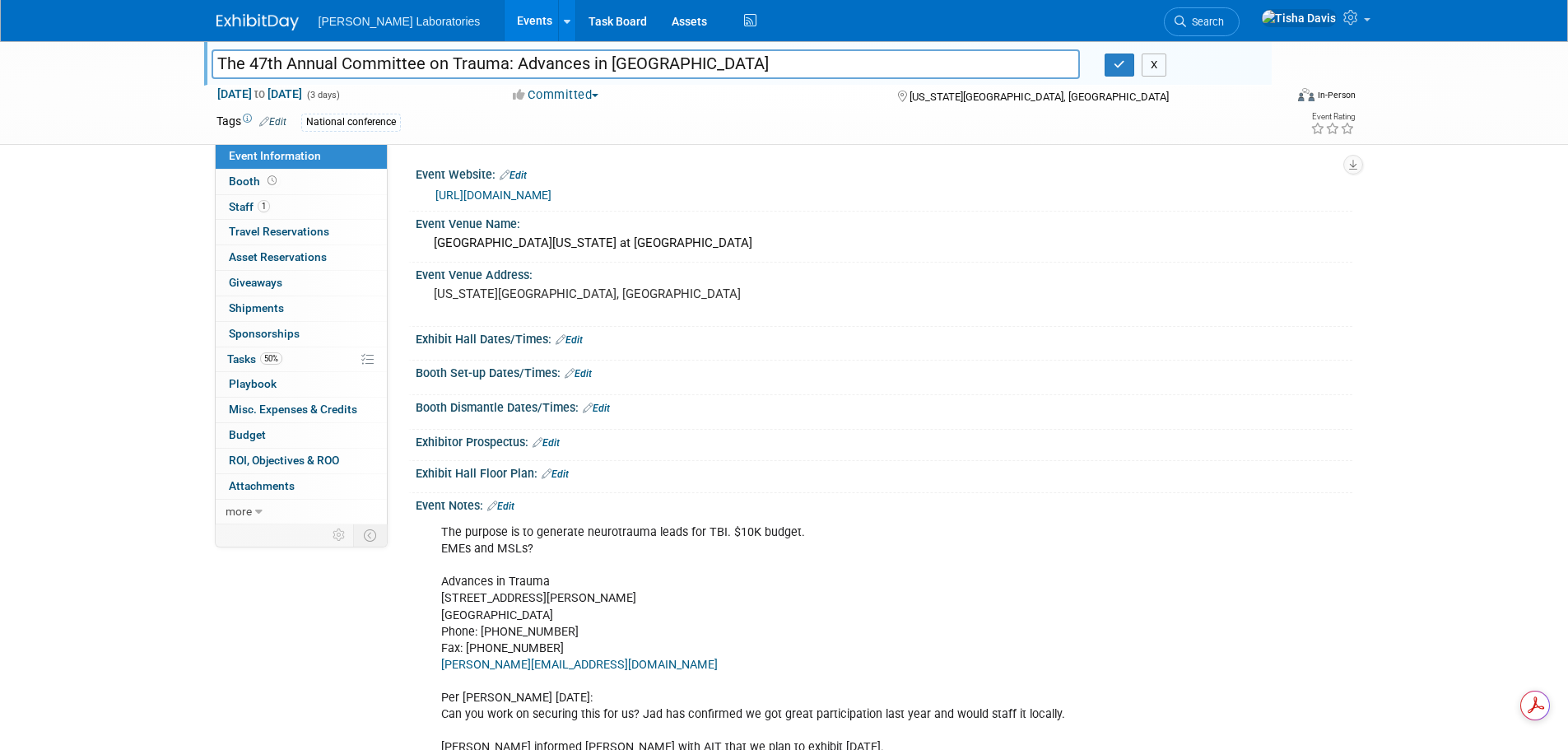
click at [1156, 64] on button "X" at bounding box center [1154, 65] width 26 height 23
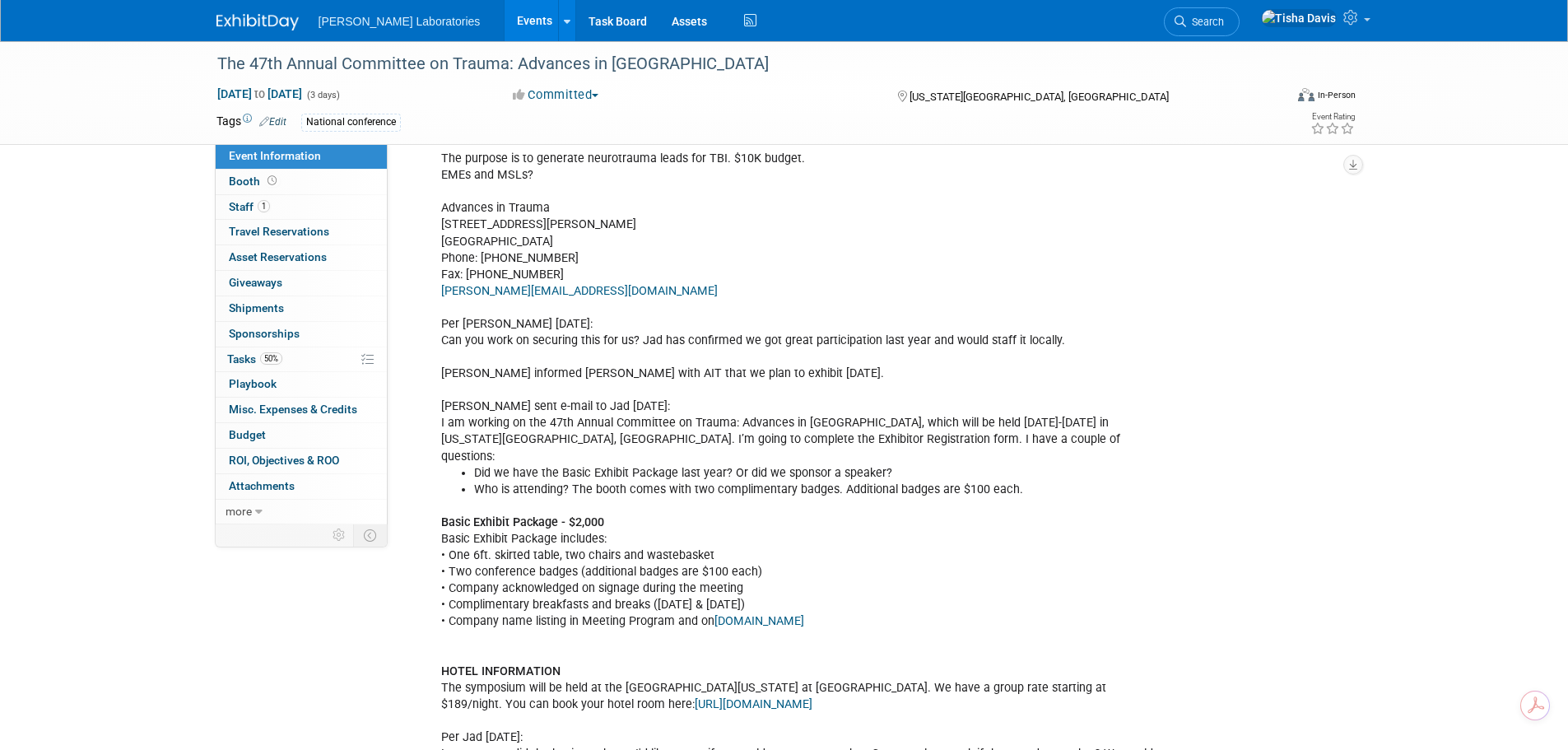
scroll to position [412, 0]
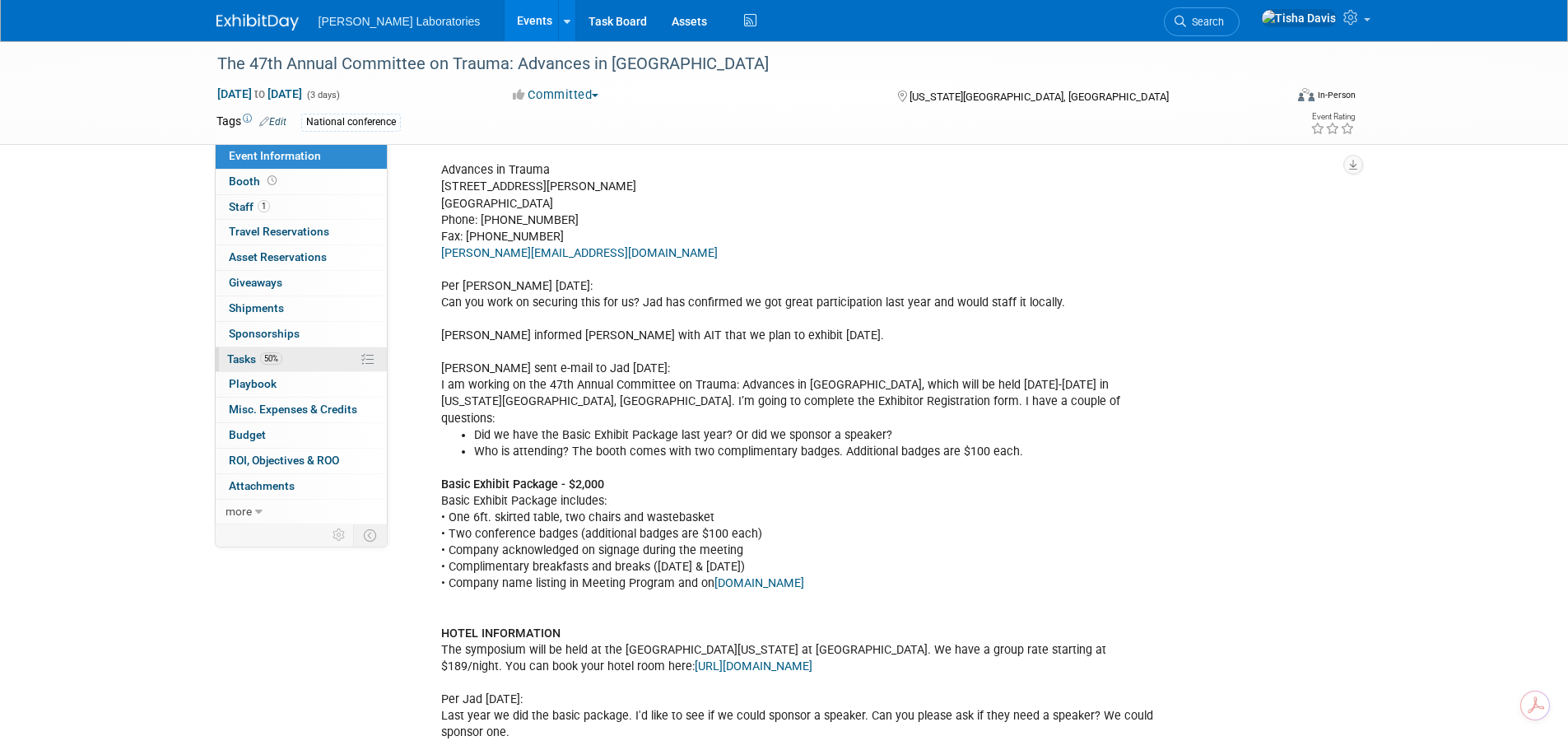
click at [236, 356] on span "Tasks 50%" at bounding box center [255, 359] width 55 height 13
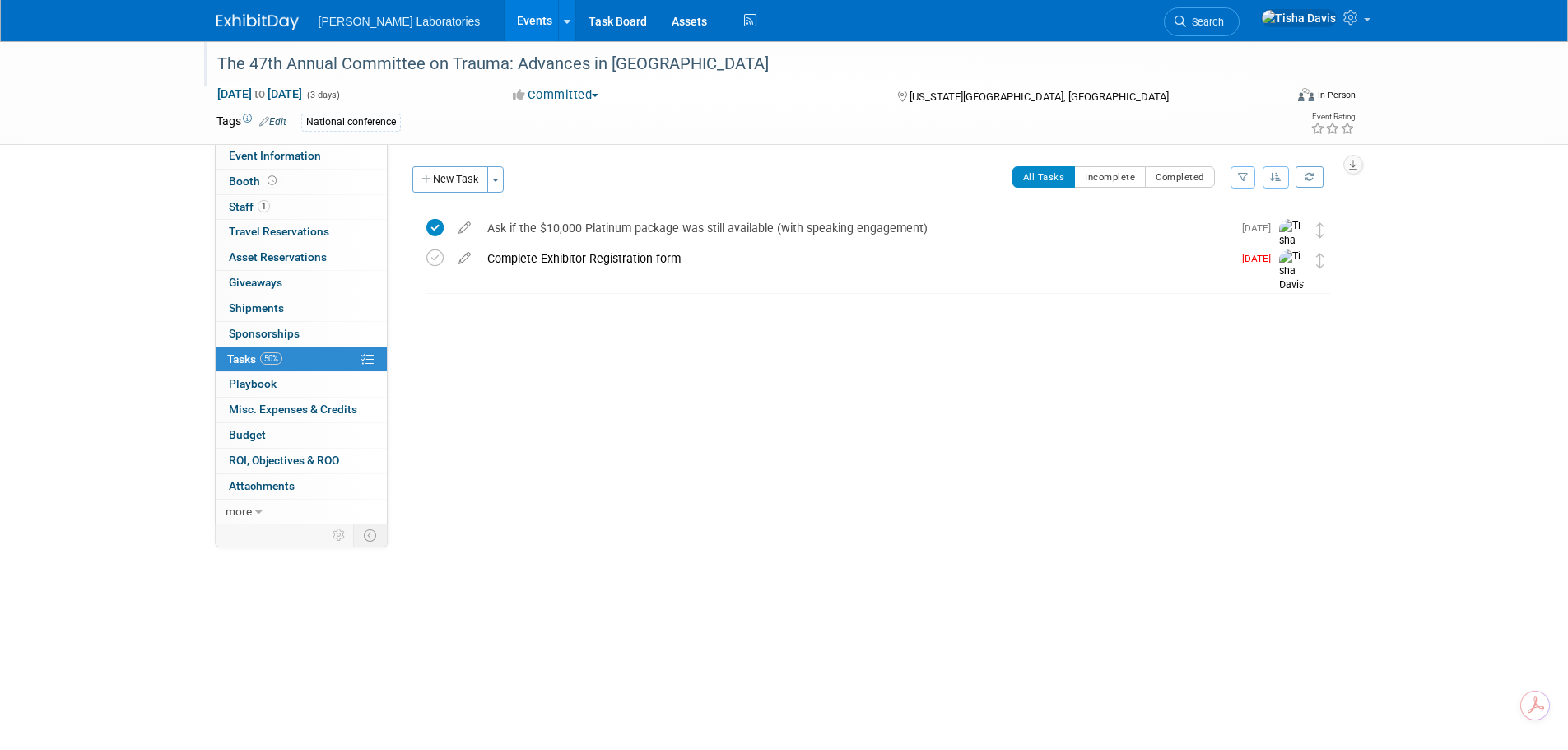
click at [696, 66] on div "The 47th Annual Committee on Trauma: Advances in Trauma" at bounding box center [735, 63] width 1048 height 29
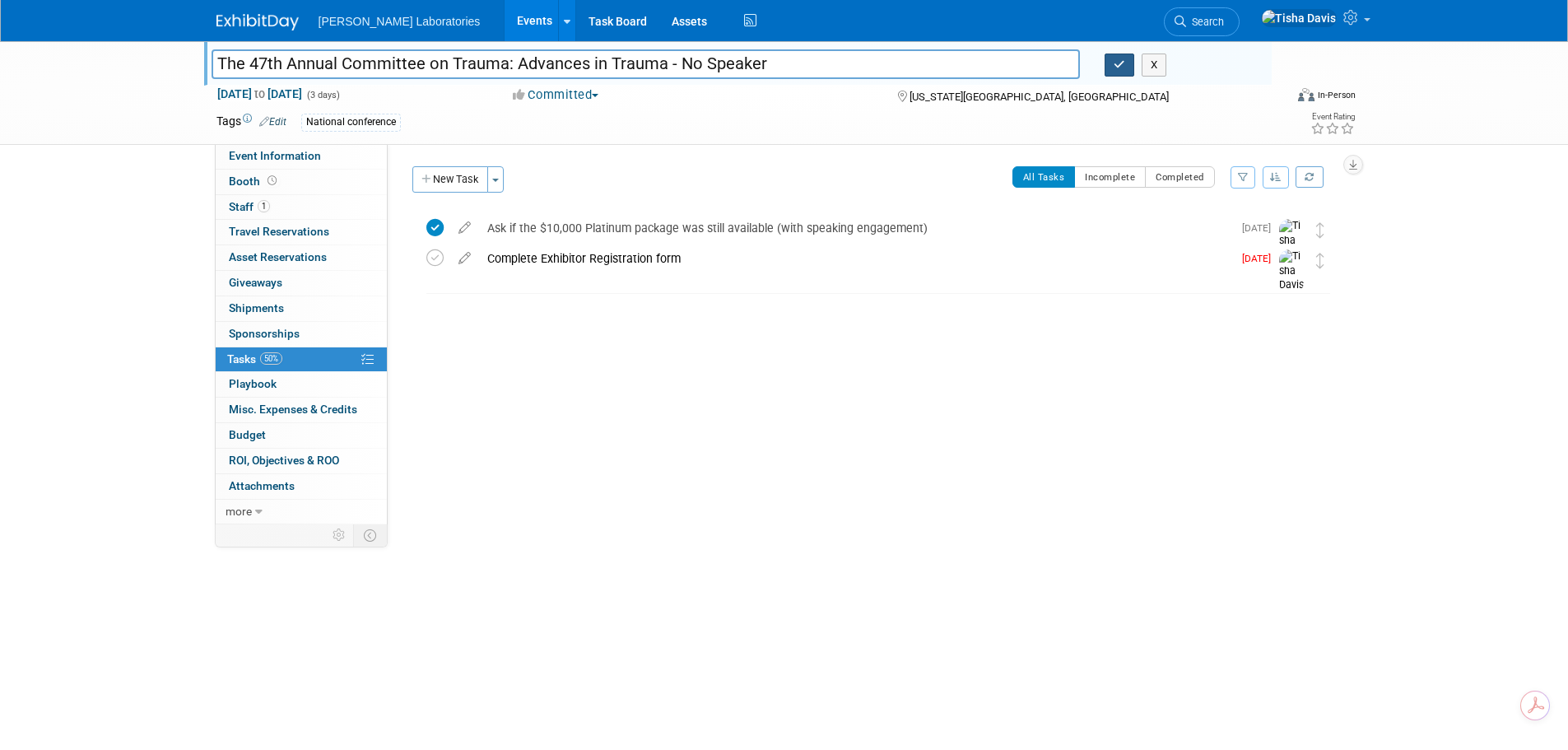
type input "The 47th Annual Committee on Trauma: Advances in Trauma - No Speaker"
click at [1118, 74] on button "button" at bounding box center [1119, 65] width 29 height 23
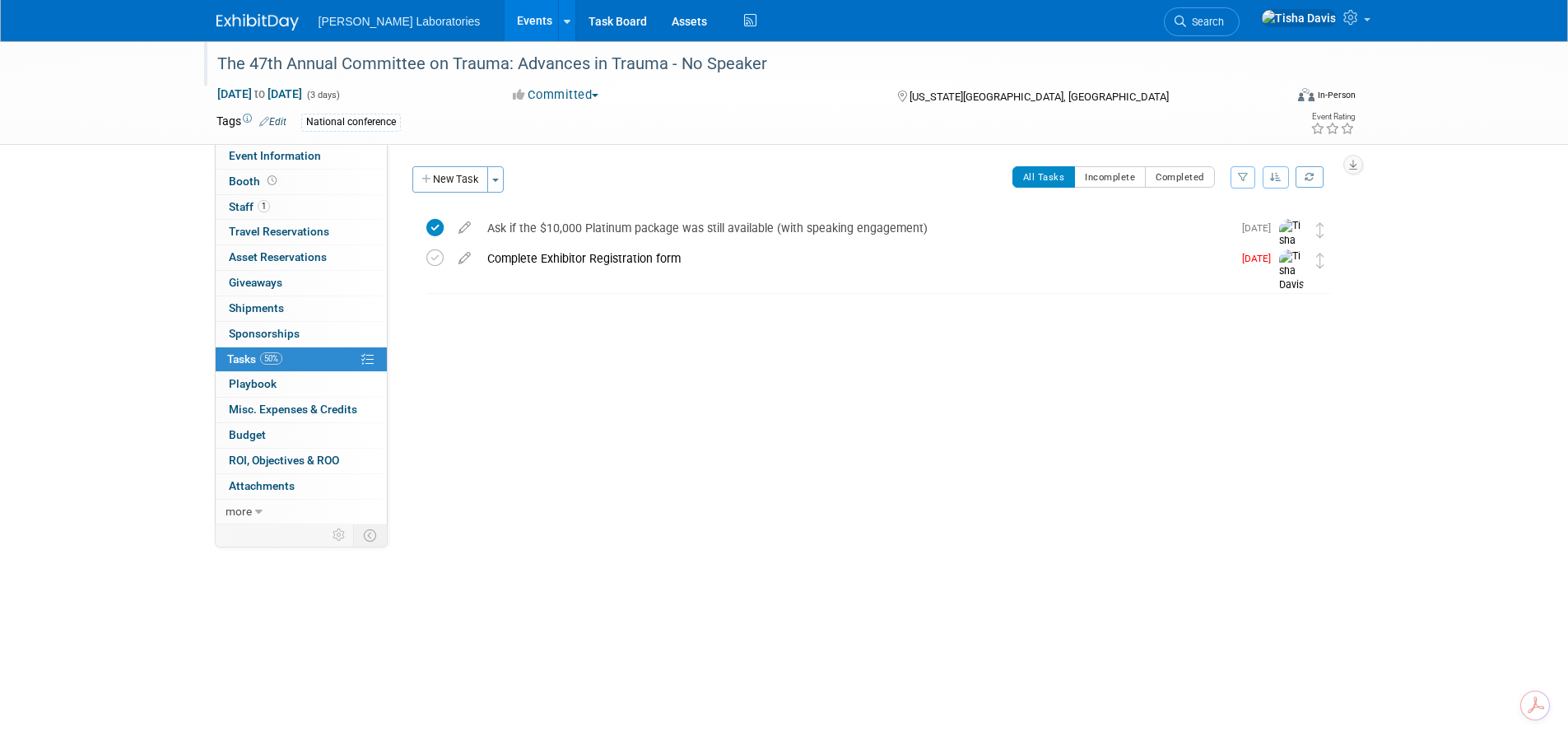
click at [505, 25] on link "Events" at bounding box center [534, 20] width 60 height 41
